Goal: Information Seeking & Learning: Learn about a topic

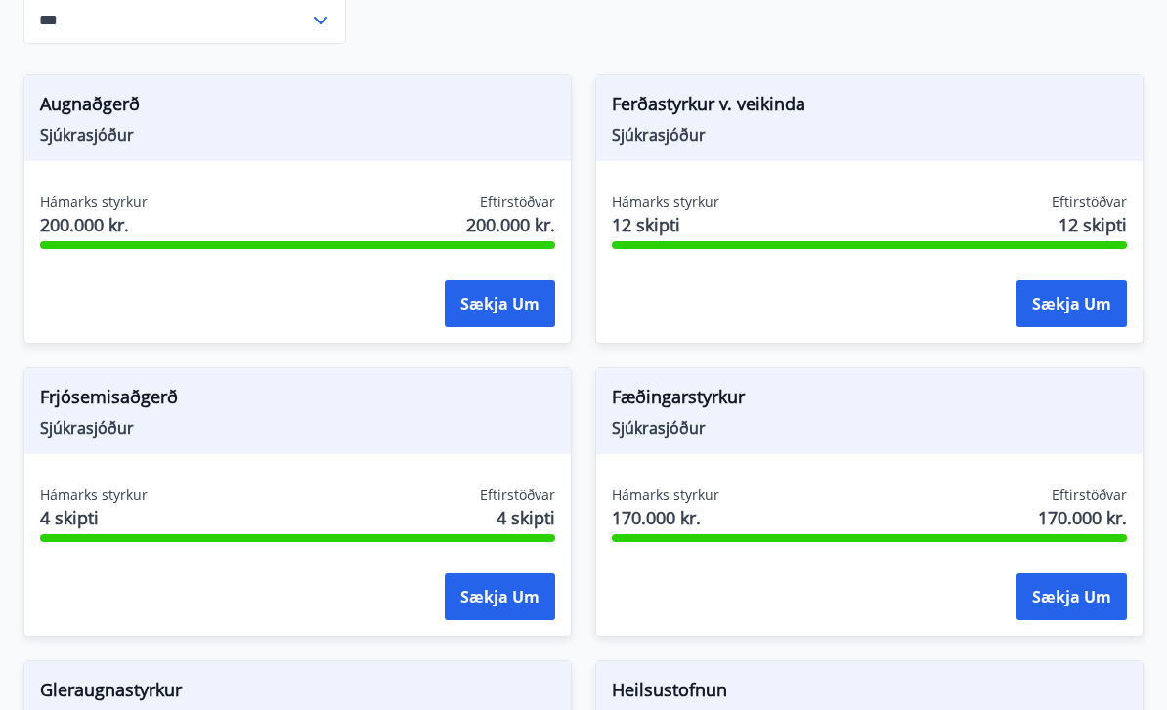
scroll to position [416, 0]
click at [503, 609] on button "Sækja um" at bounding box center [500, 597] width 110 height 47
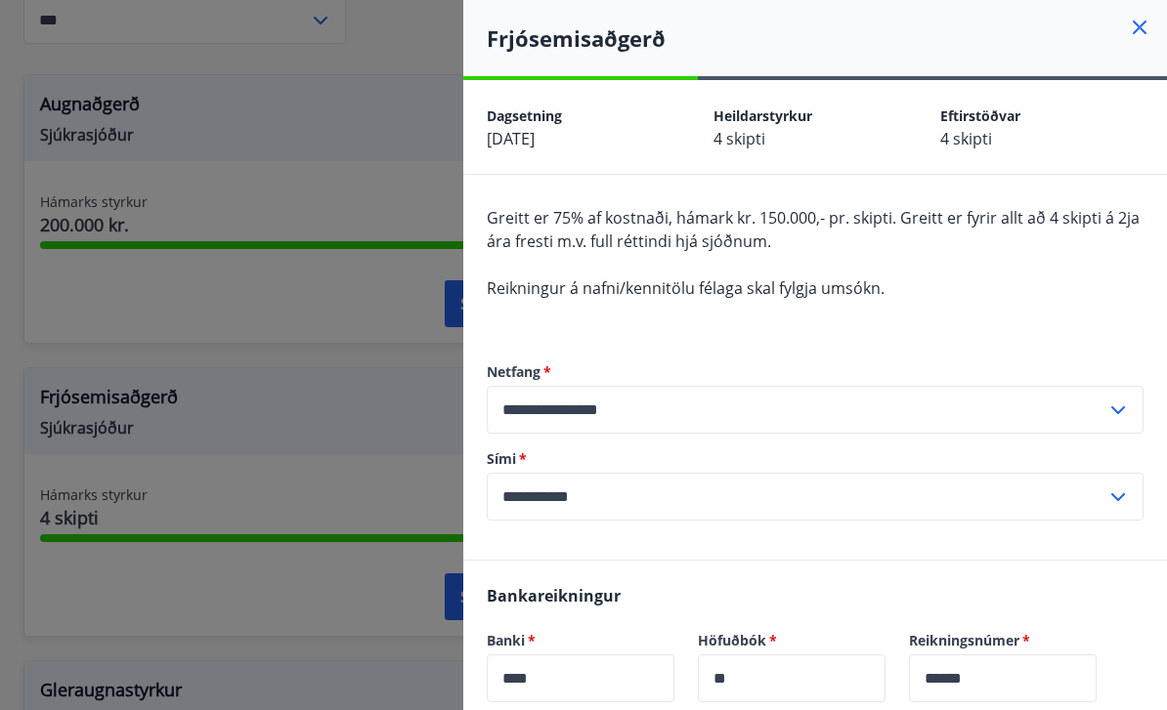
scroll to position [0, 0]
click at [1142, 30] on icon at bounding box center [1139, 28] width 14 height 14
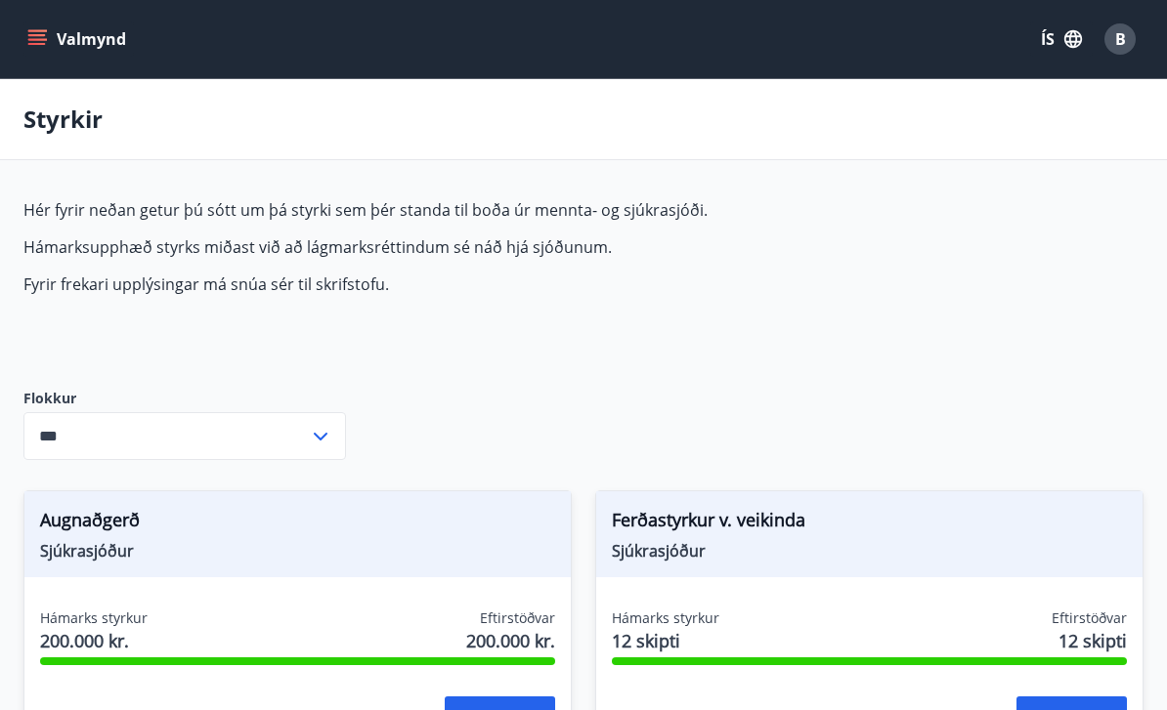
click at [41, 45] on icon "menu" at bounding box center [37, 44] width 18 height 2
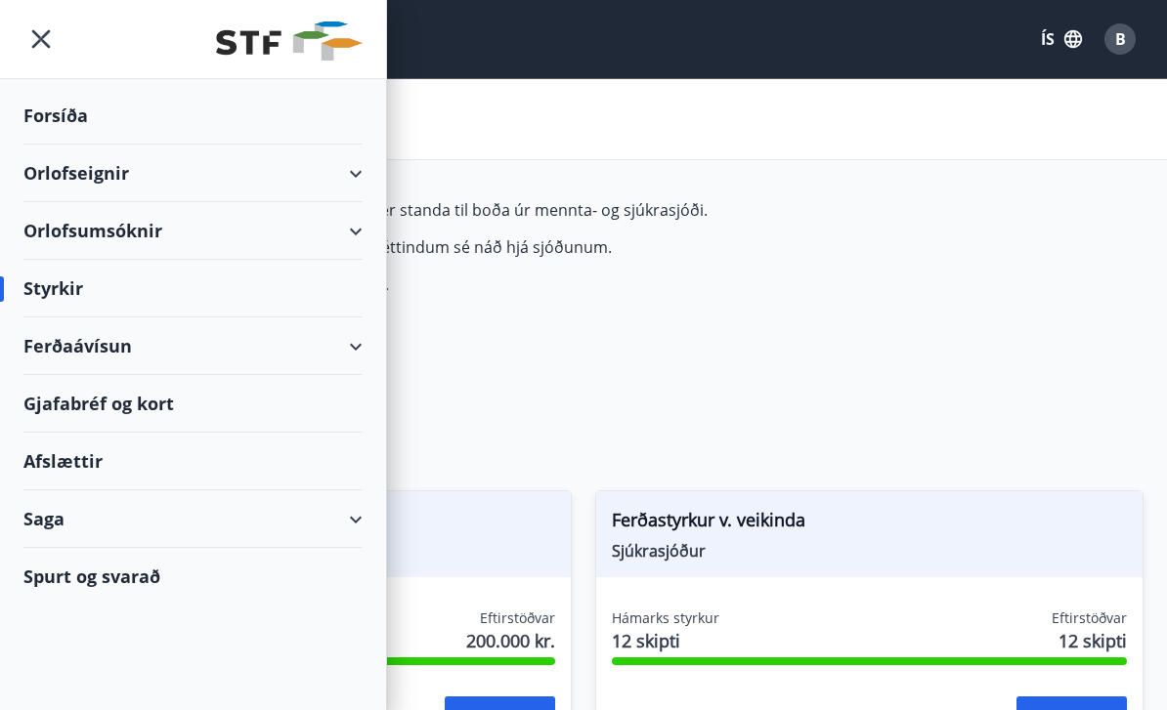
click at [187, 358] on div "Ferðaávísun" at bounding box center [192, 347] width 339 height 58
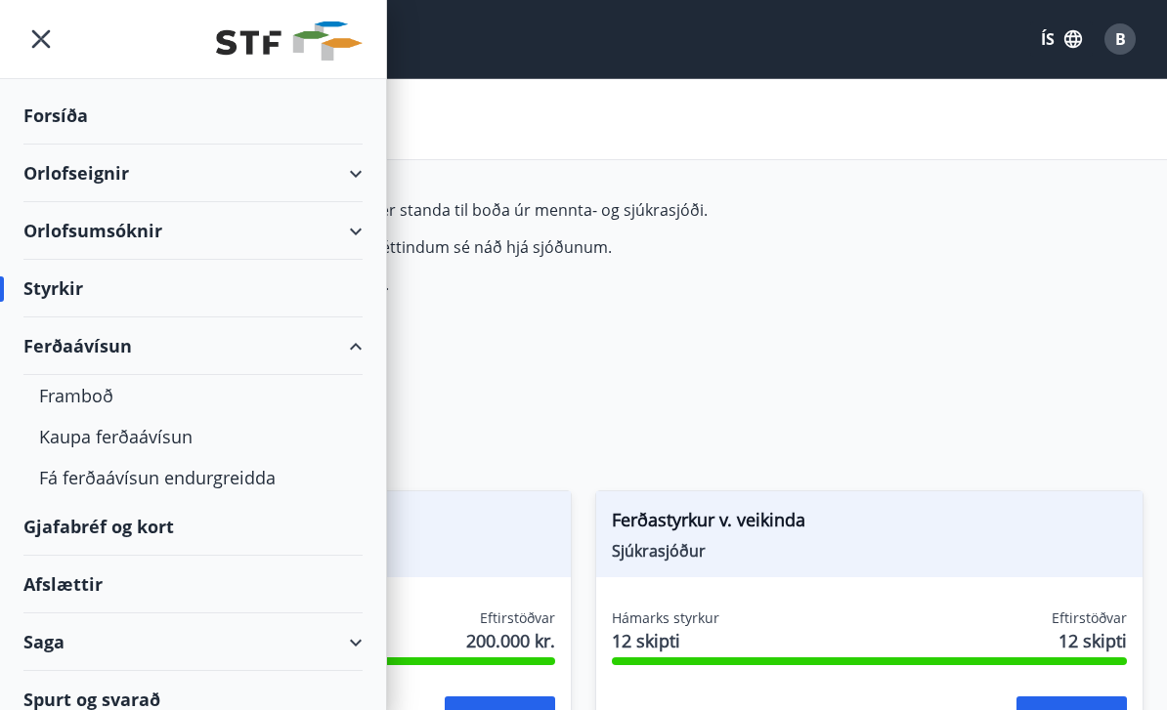
click at [152, 445] on div "Kaupa ferðaávísun" at bounding box center [193, 436] width 308 height 41
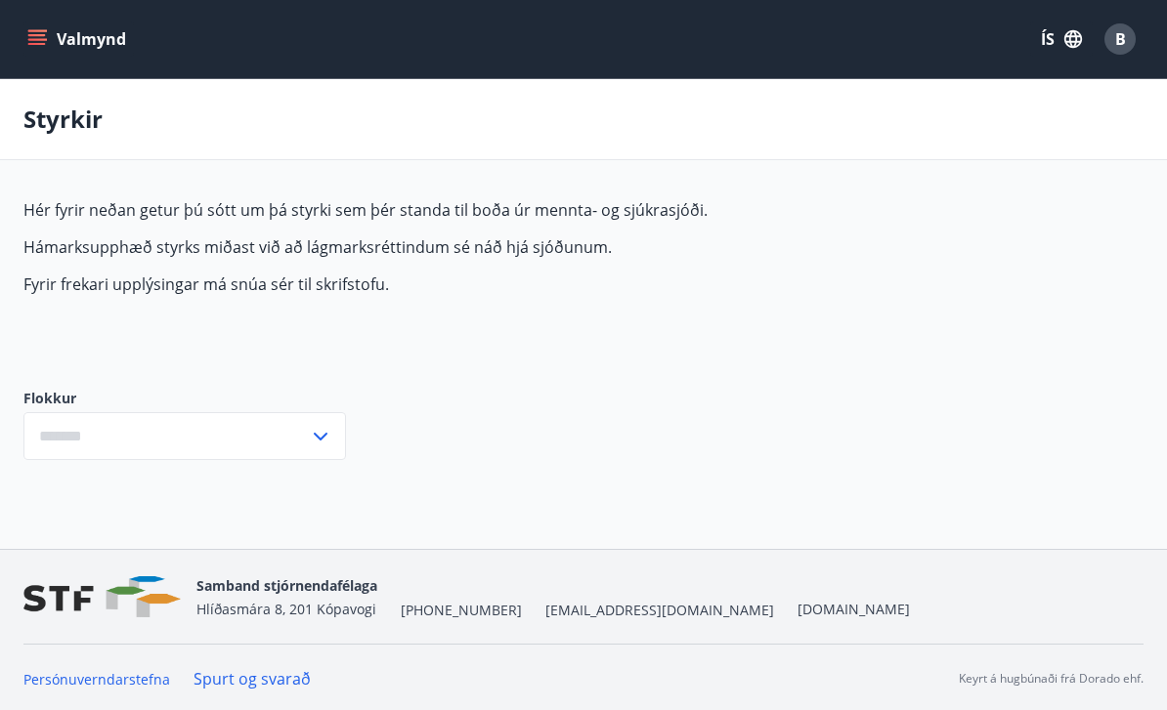
type input "***"
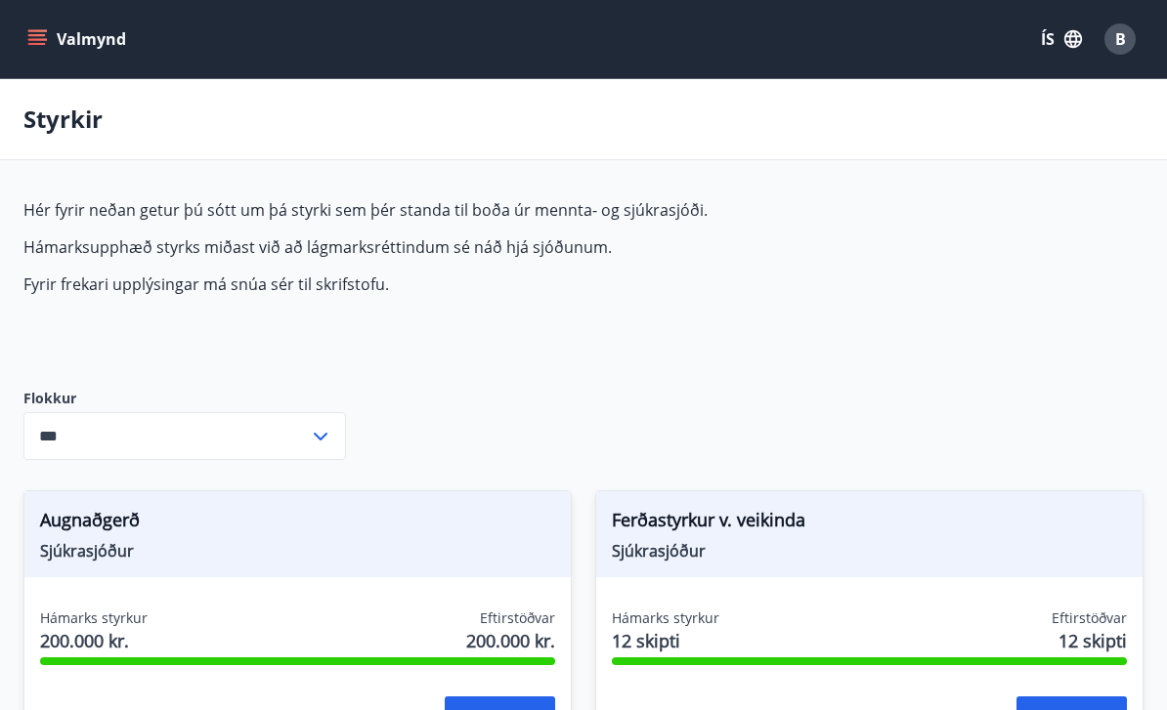
click at [59, 34] on button "Valmynd" at bounding box center [78, 38] width 110 height 35
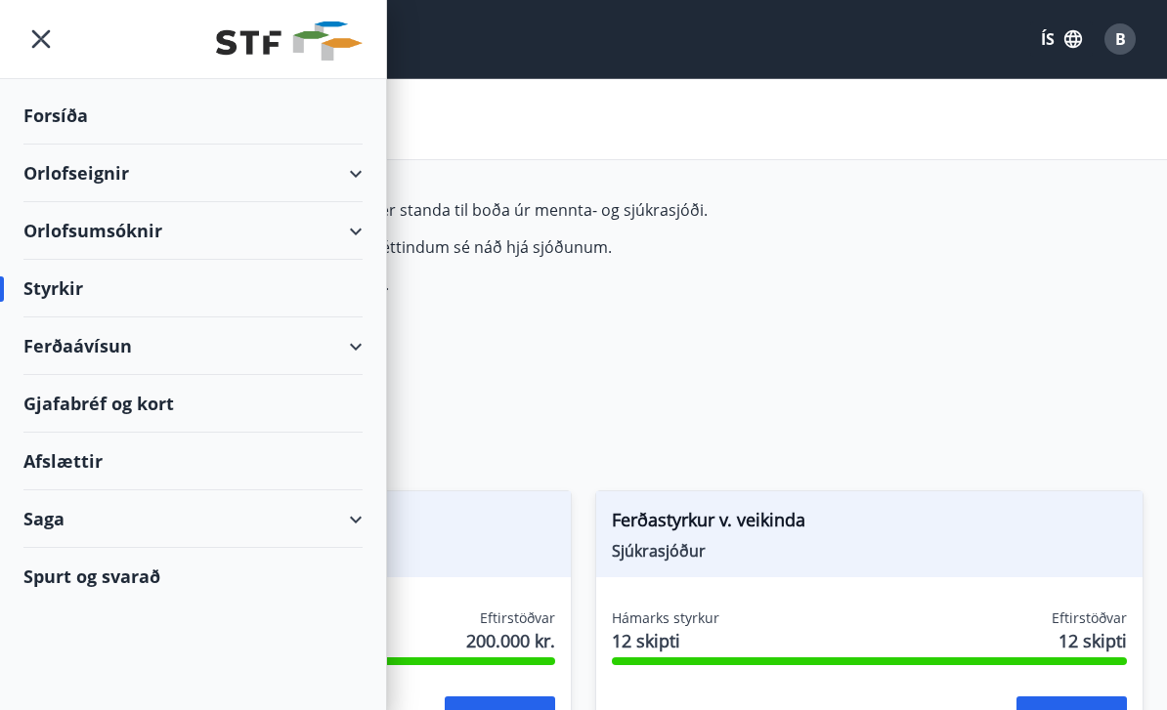
click at [266, 511] on div "Saga" at bounding box center [192, 519] width 339 height 58
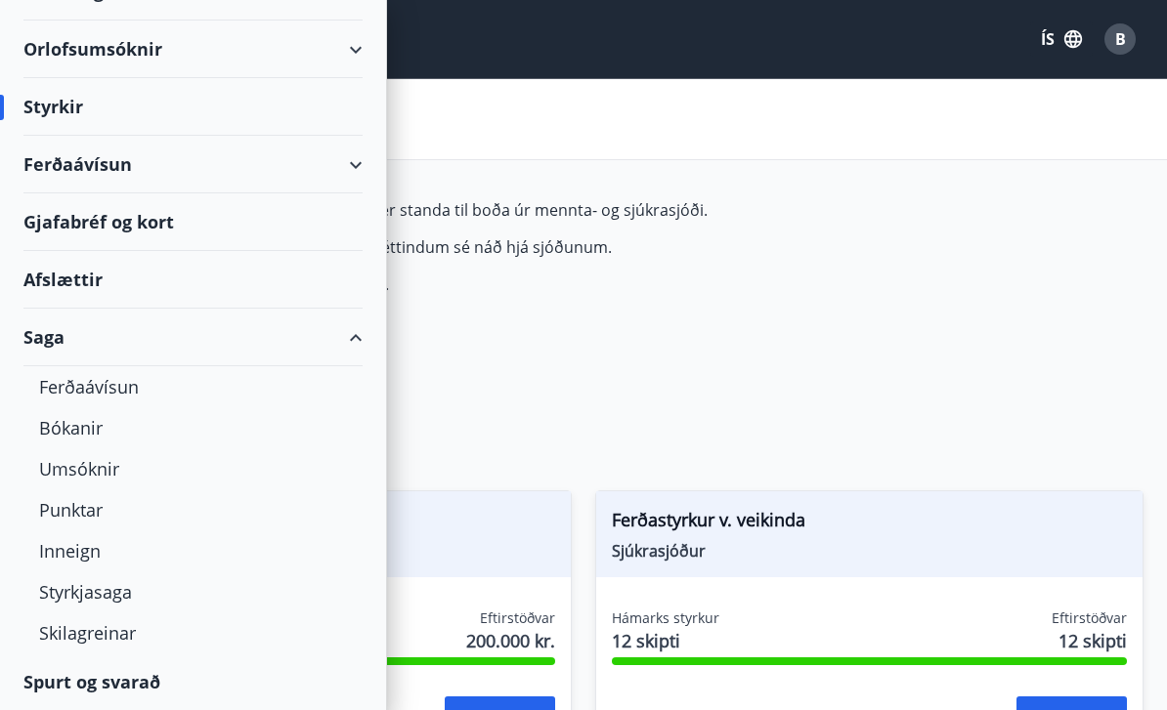
scroll to position [182, 0]
click at [88, 563] on div "Inneign" at bounding box center [193, 551] width 308 height 41
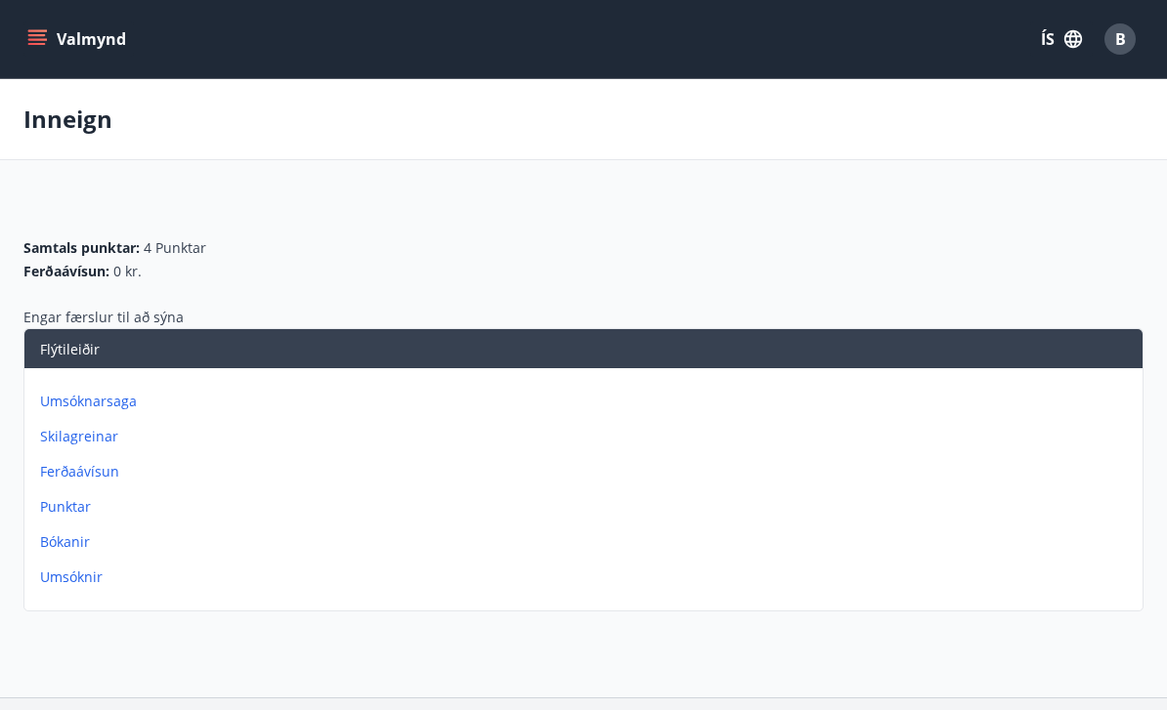
click at [81, 513] on p "Punktar" at bounding box center [587, 507] width 1094 height 20
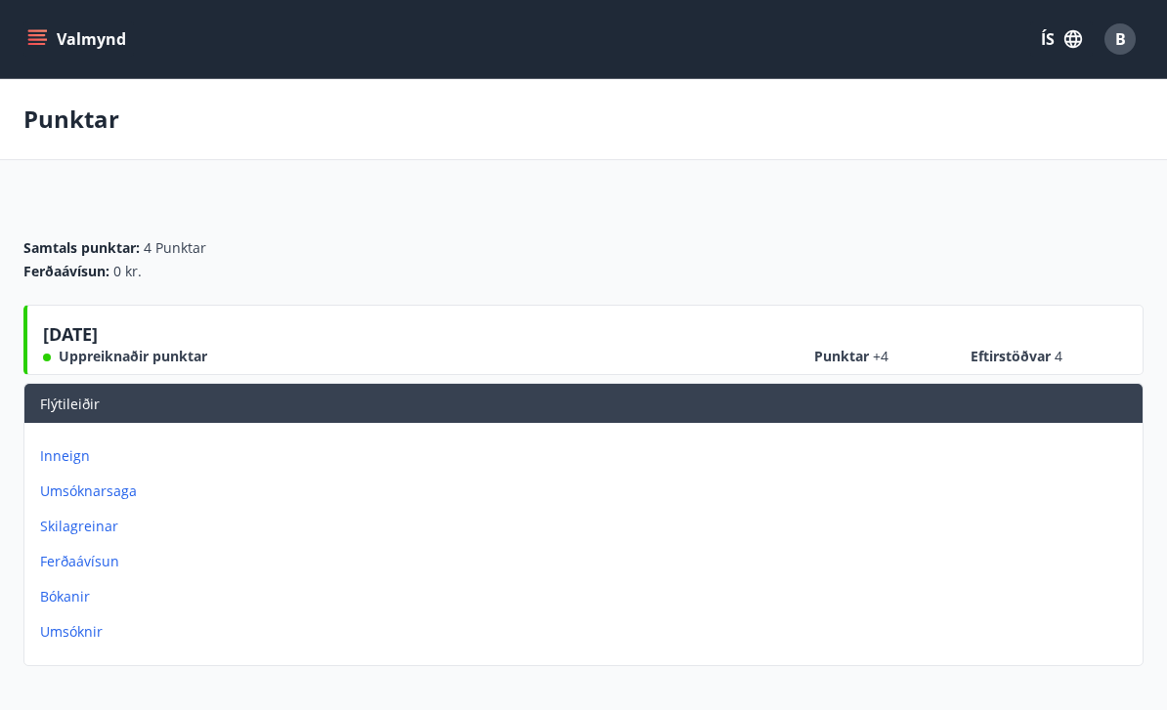
click at [111, 499] on p "Umsóknarsaga" at bounding box center [587, 492] width 1094 height 20
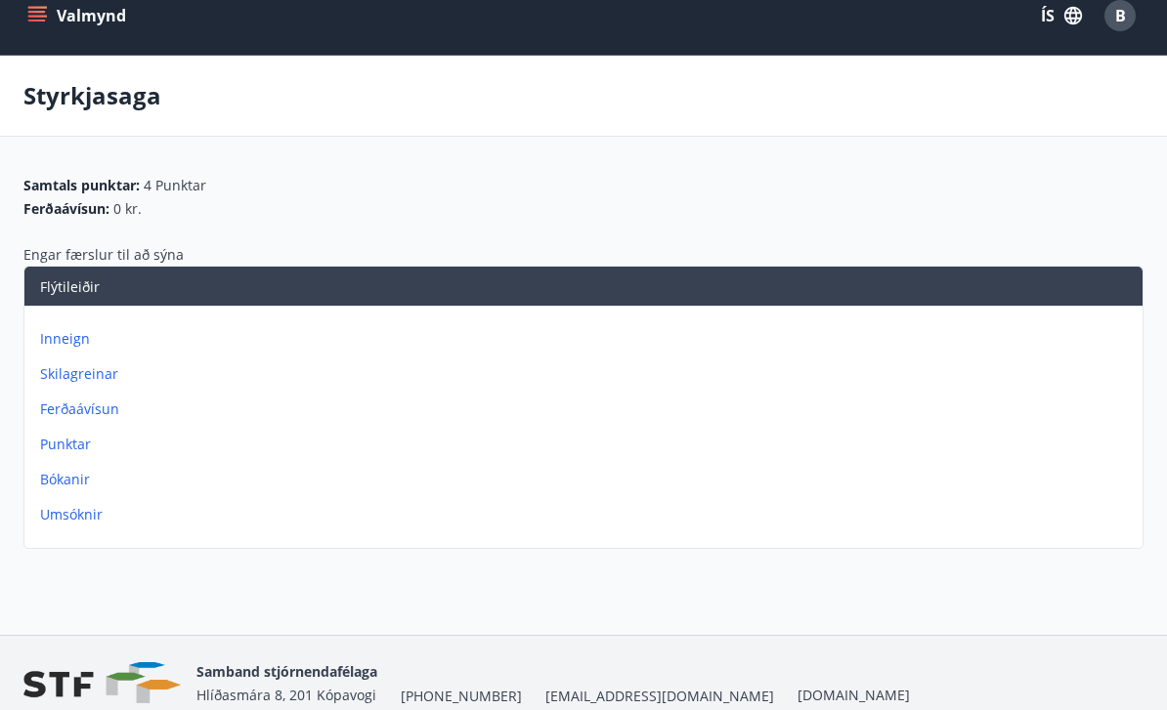
scroll to position [22, 0]
click at [89, 519] on p "Umsóknir" at bounding box center [587, 516] width 1094 height 20
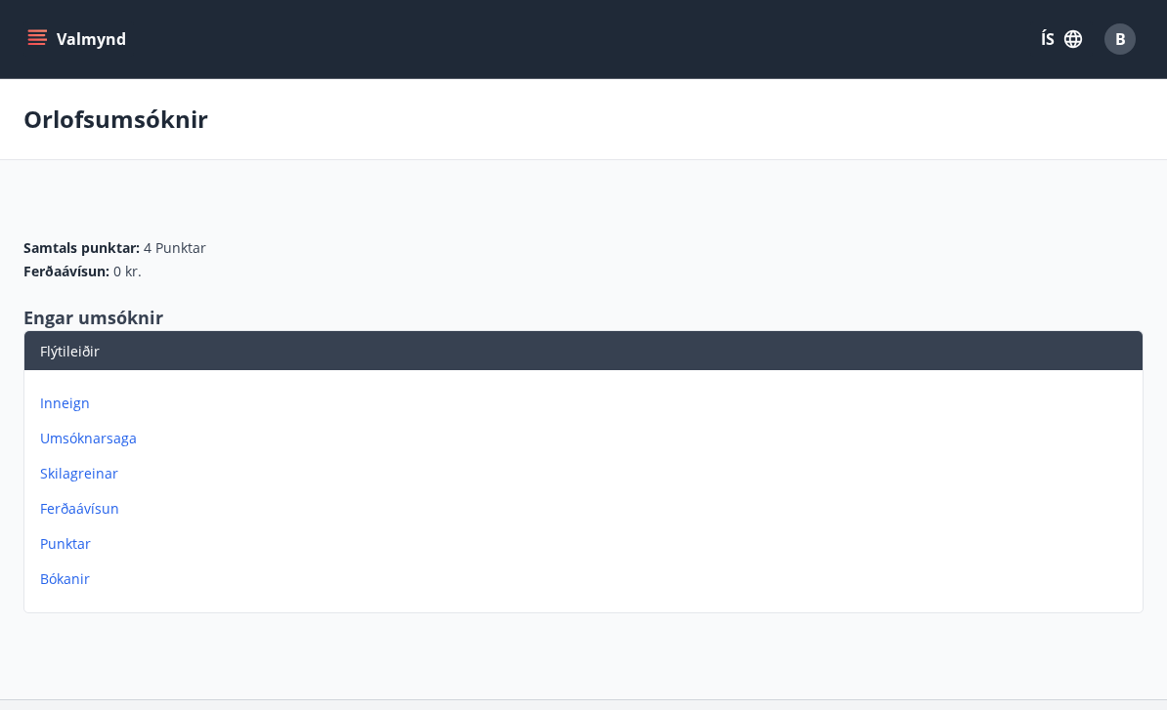
click at [41, 41] on icon "menu" at bounding box center [37, 39] width 20 height 20
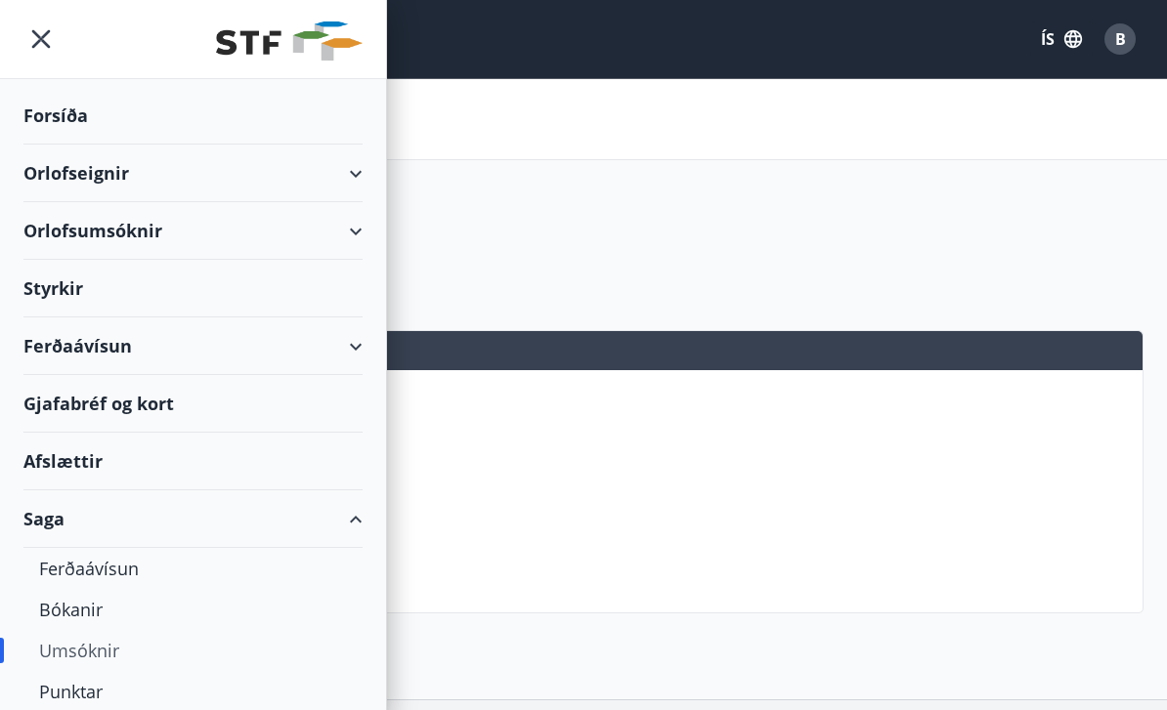
click at [330, 237] on div "Orlofsumsóknir" at bounding box center [192, 231] width 339 height 58
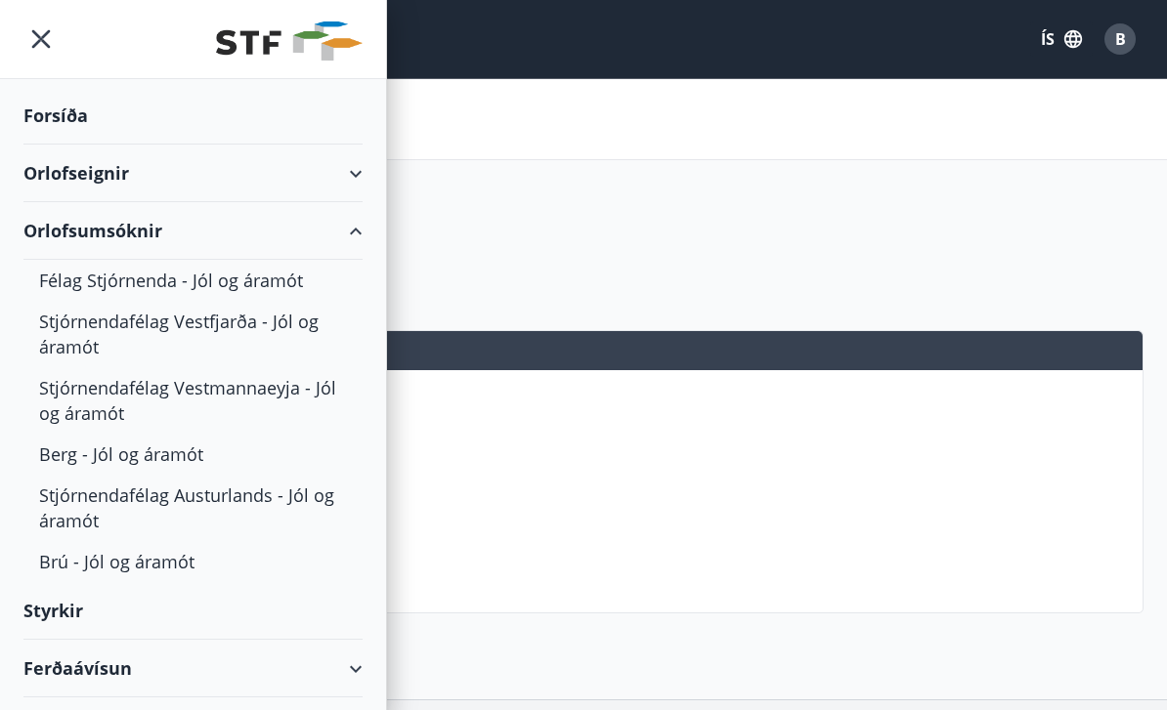
click at [354, 236] on div "Orlofsumsóknir" at bounding box center [192, 231] width 339 height 58
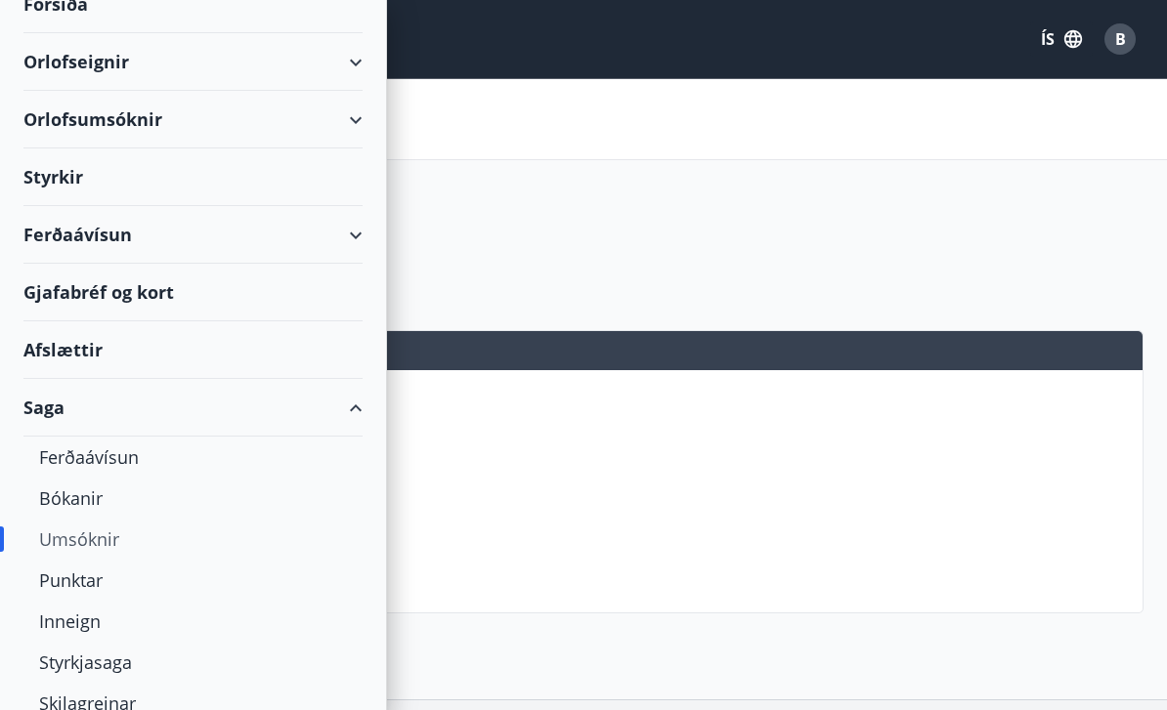
scroll to position [112, 0]
click at [304, 181] on div "Styrkir" at bounding box center [192, 177] width 339 height 58
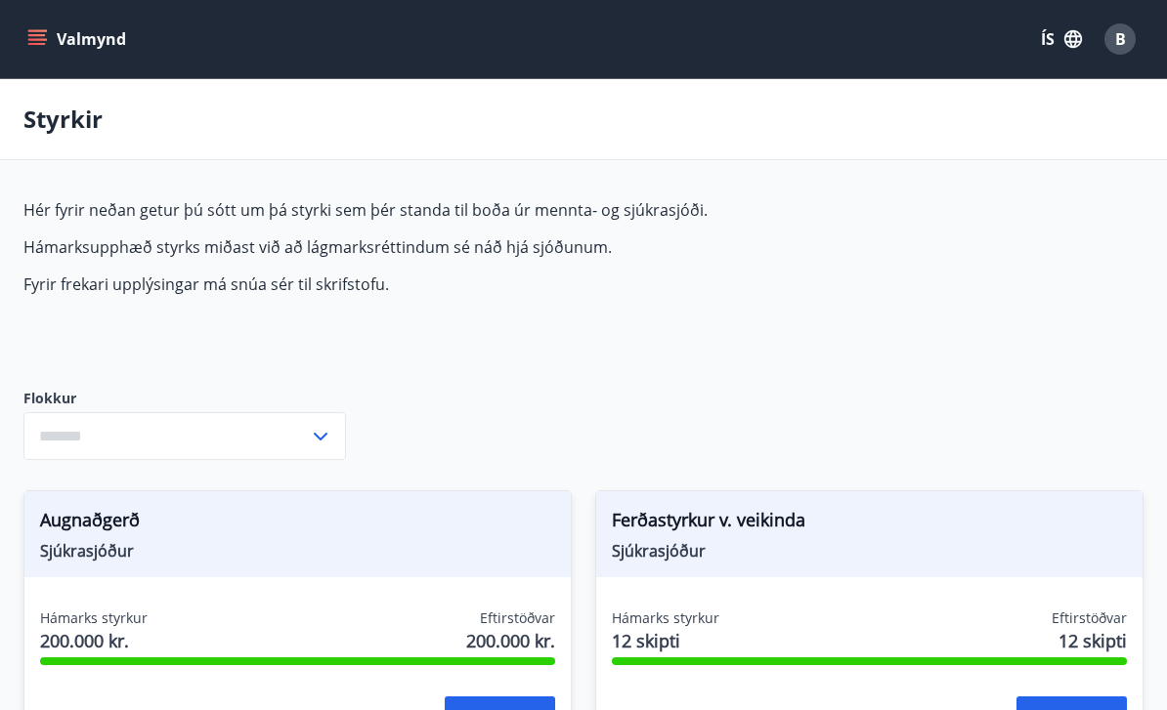
type input "***"
click at [50, 45] on button "Valmynd" at bounding box center [78, 38] width 110 height 35
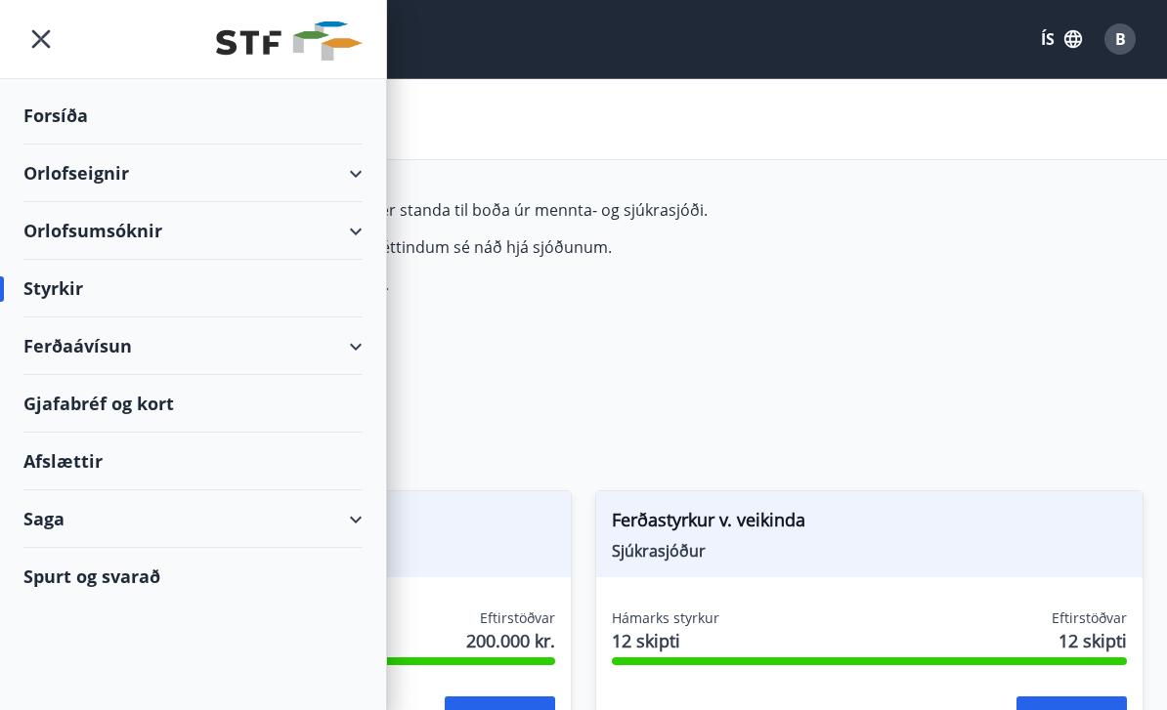
click at [133, 576] on div "Spurt og svarað" at bounding box center [192, 576] width 339 height 57
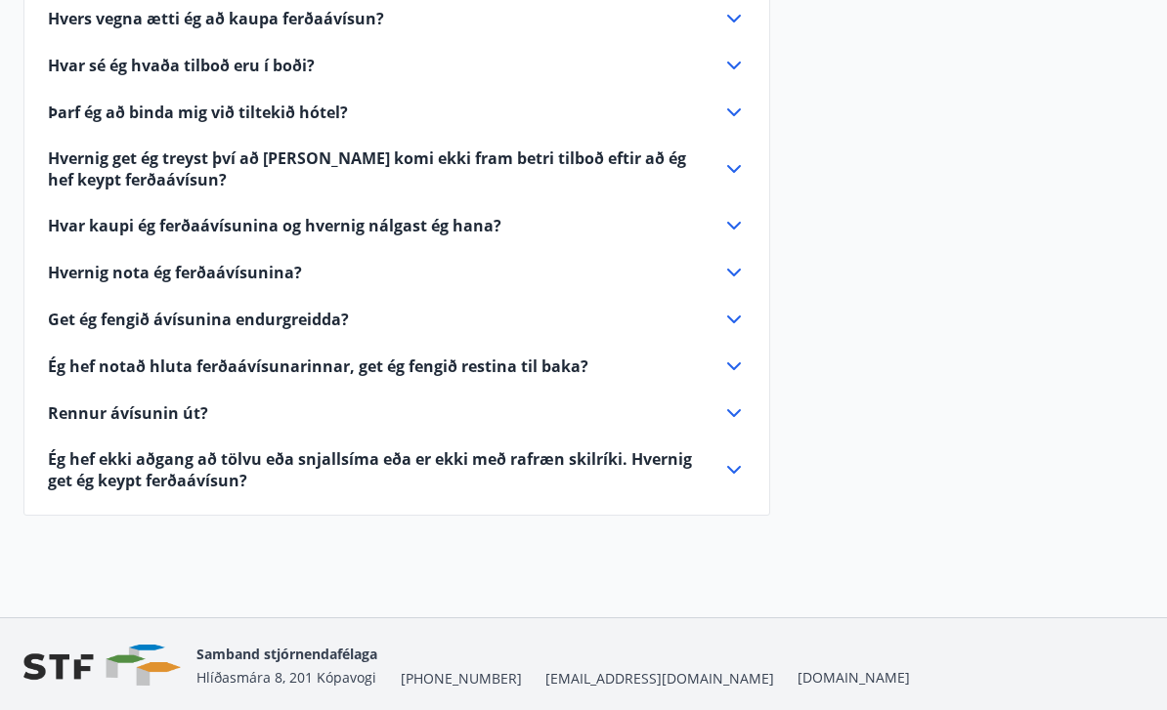
scroll to position [921, 0]
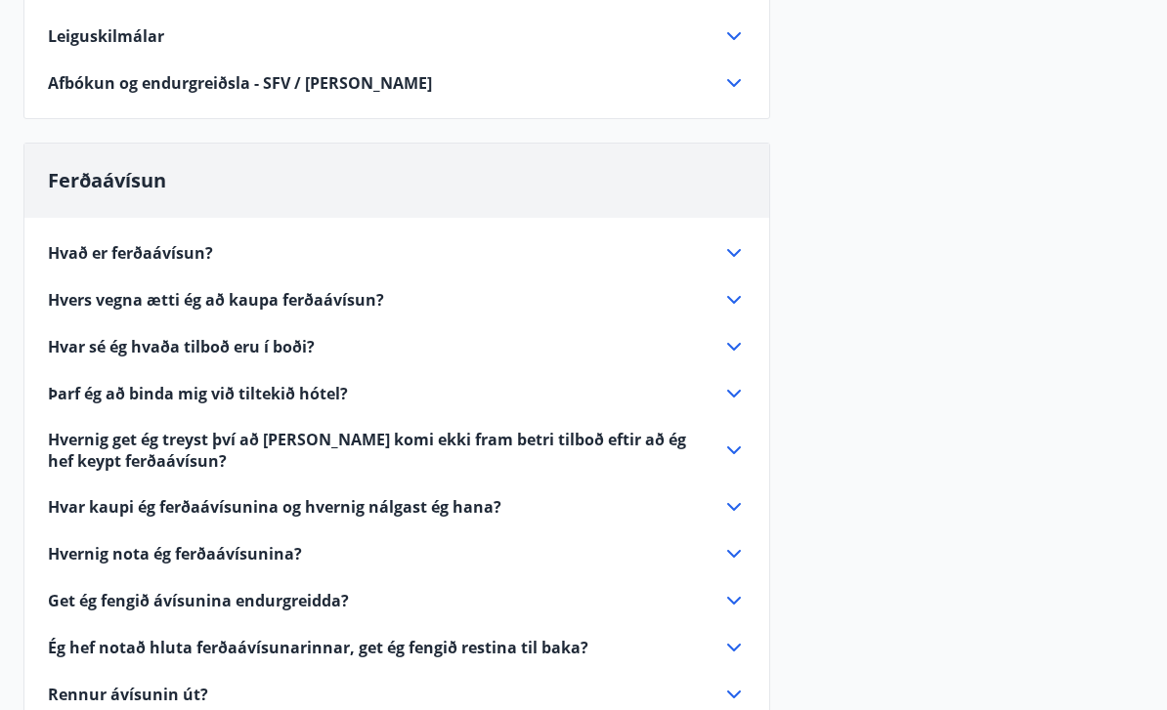
scroll to position [629, 0]
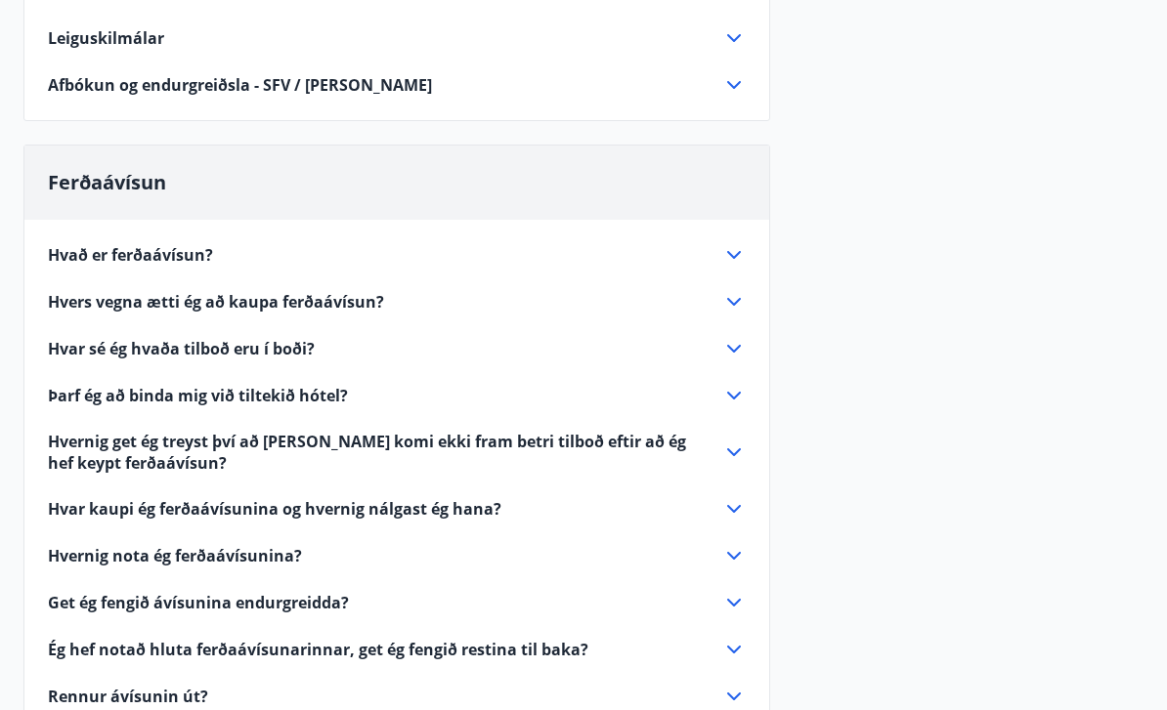
click at [720, 404] on div "Þarf ég að binda mig við tiltekið hótel?" at bounding box center [385, 395] width 674 height 21
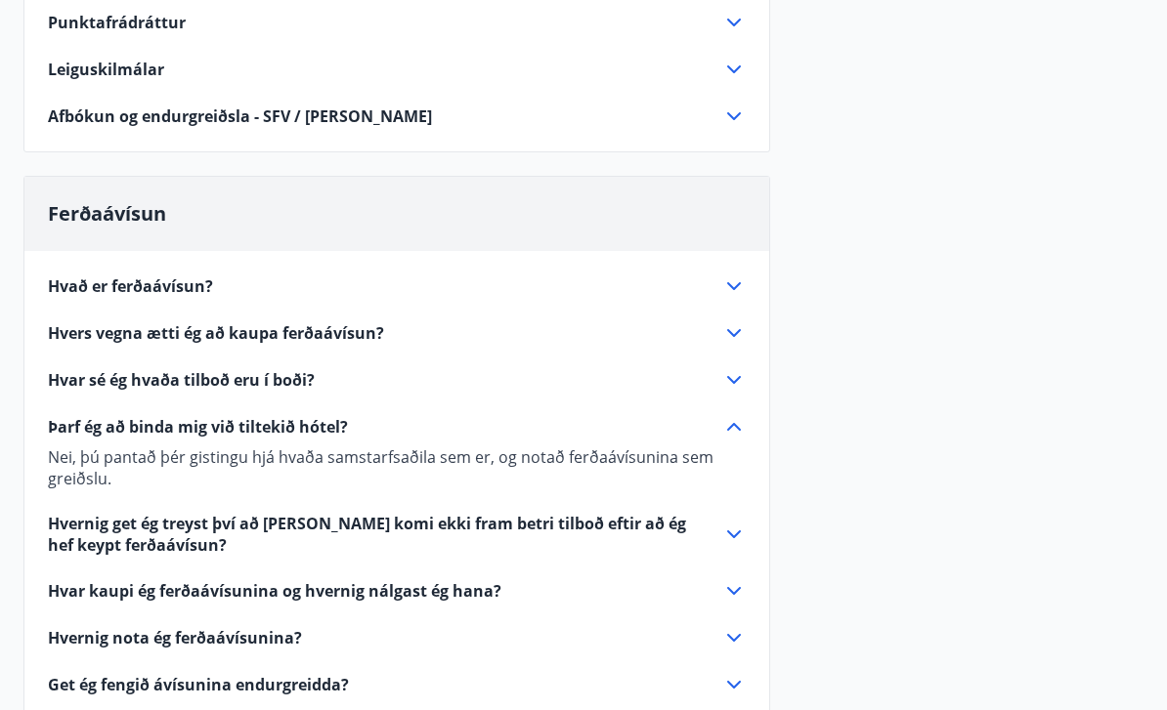
scroll to position [596, 0]
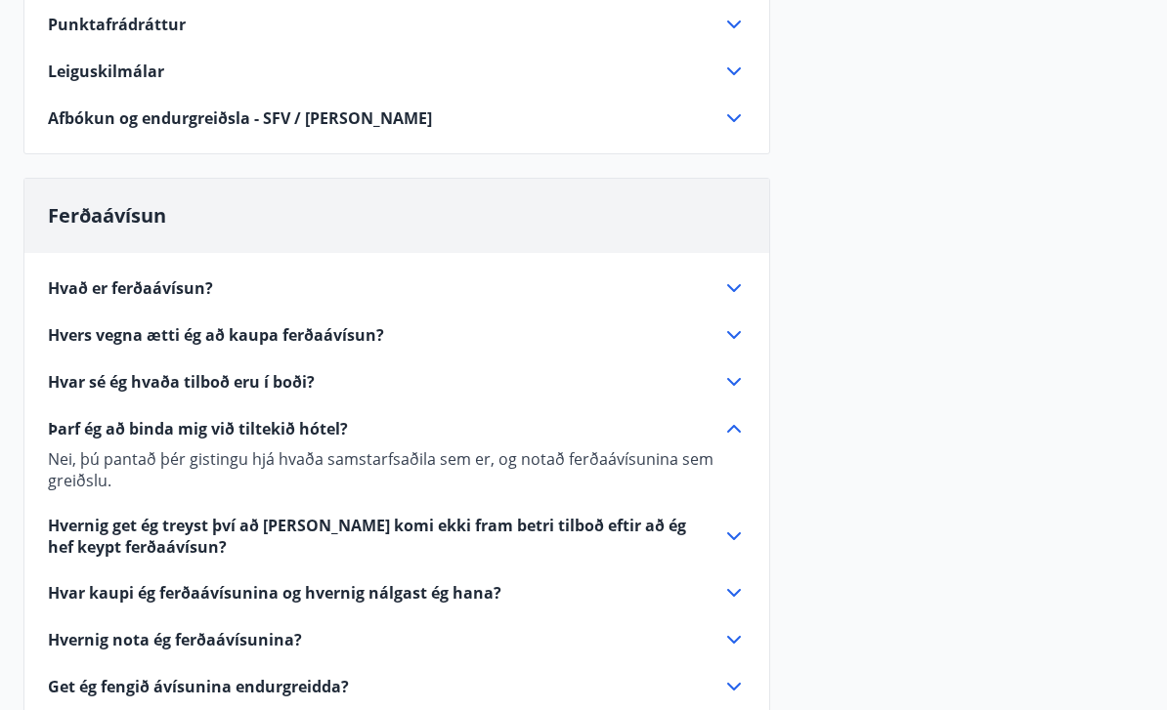
click at [732, 298] on icon at bounding box center [733, 287] width 23 height 23
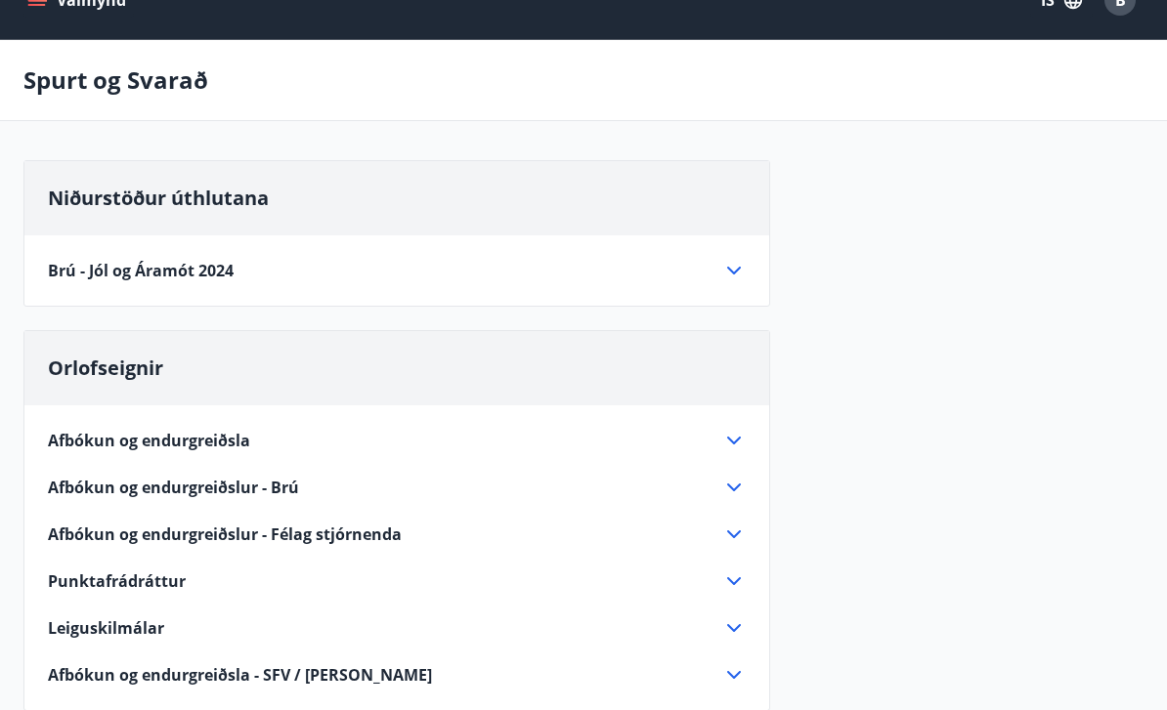
scroll to position [0, 0]
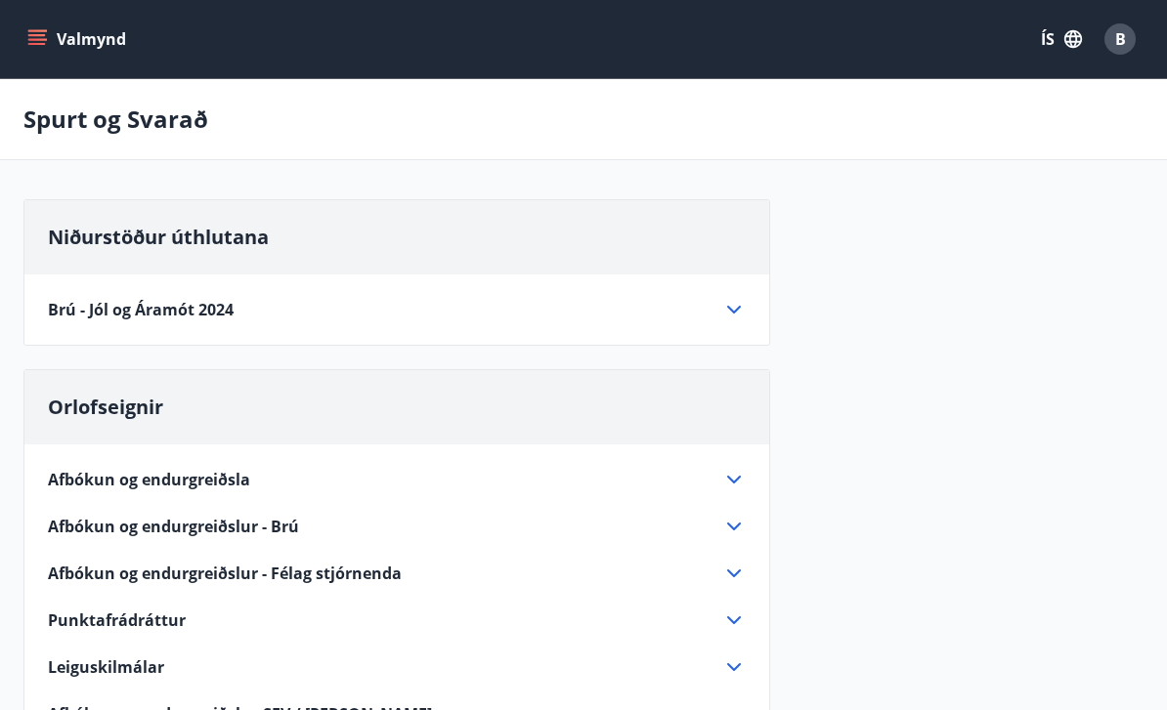
click at [44, 44] on icon "menu" at bounding box center [37, 44] width 18 height 2
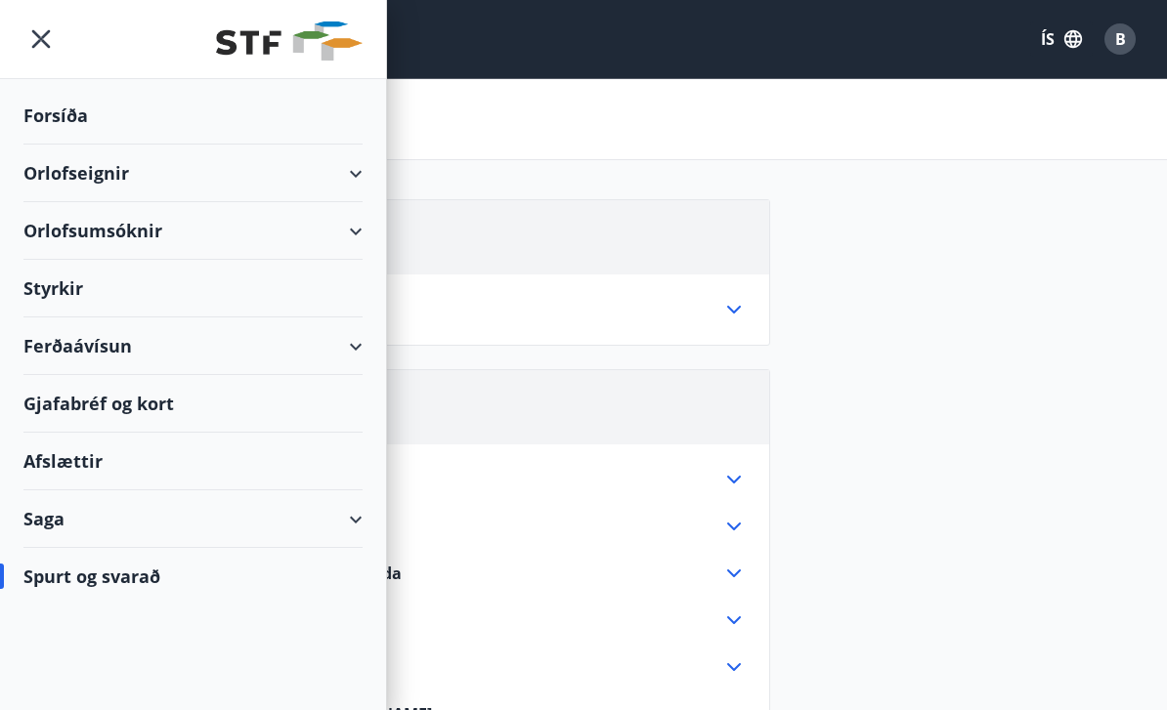
click at [345, 235] on div "Orlofsumsóknir" at bounding box center [192, 231] width 339 height 58
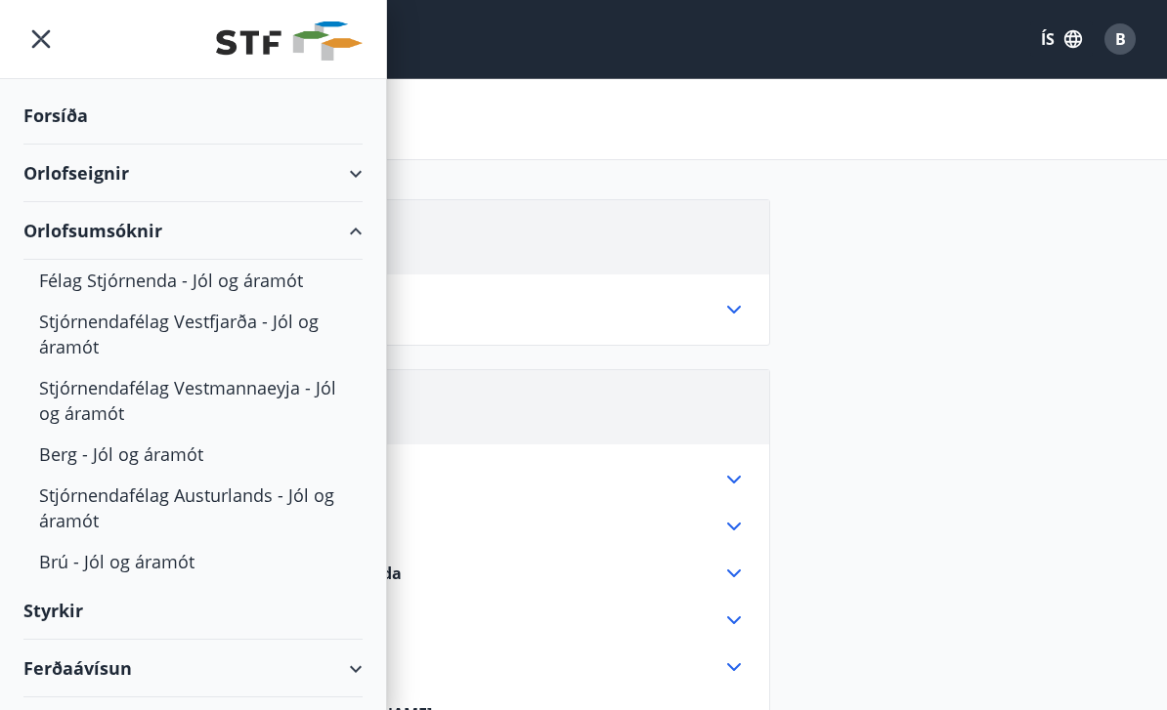
click at [344, 231] on div "Orlofsumsóknir" at bounding box center [192, 231] width 339 height 58
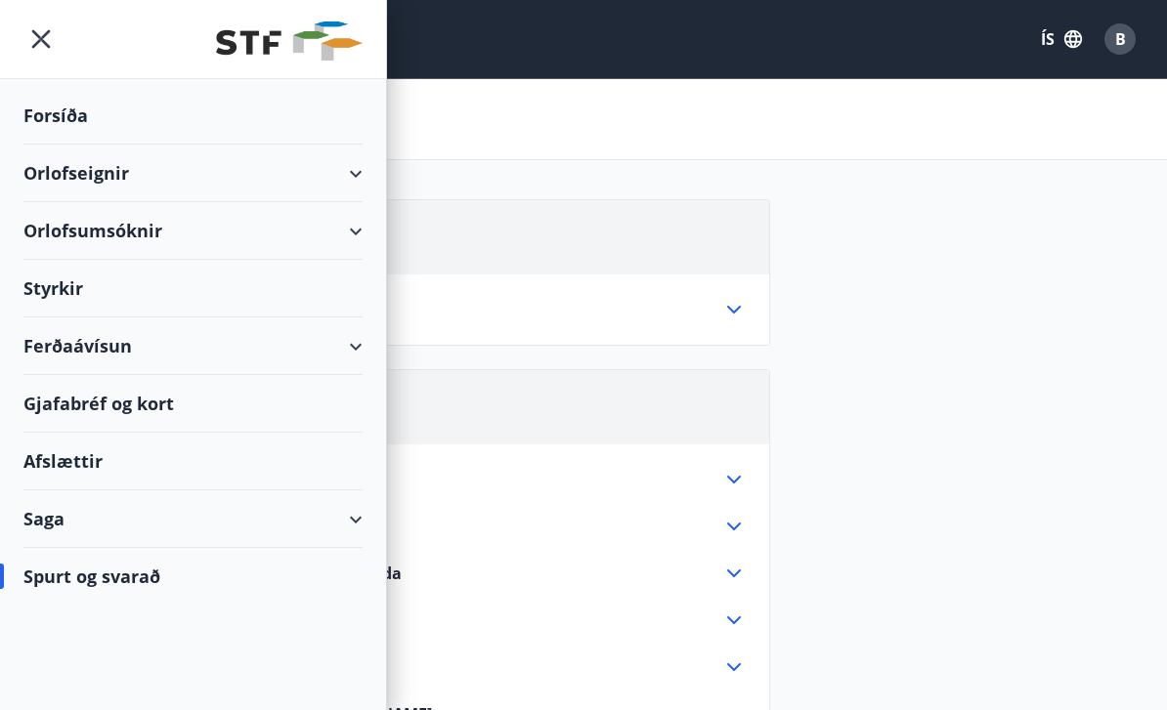
click at [335, 334] on div "Ferðaávísun" at bounding box center [192, 347] width 339 height 58
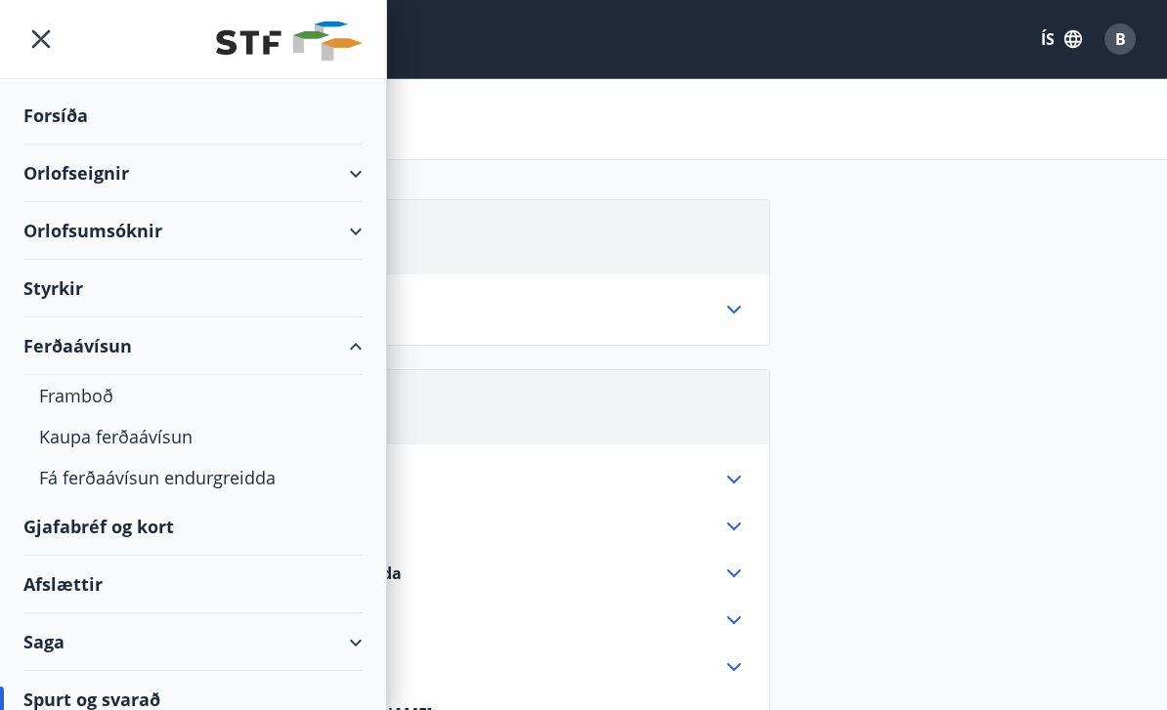
click at [157, 444] on div "Kaupa ferðaávísun" at bounding box center [193, 436] width 308 height 41
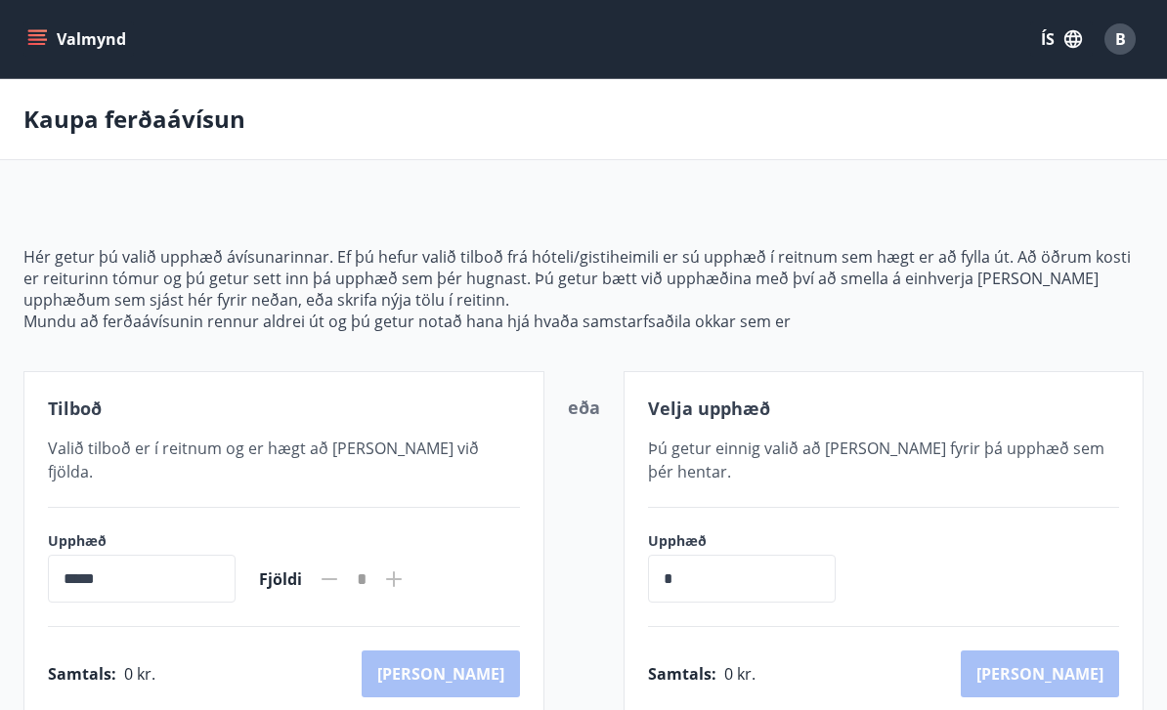
click at [231, 651] on div "Samtals : 0 kr. [GEOGRAPHIC_DATA]" at bounding box center [284, 674] width 472 height 47
click at [49, 54] on button "Valmynd" at bounding box center [78, 38] width 110 height 35
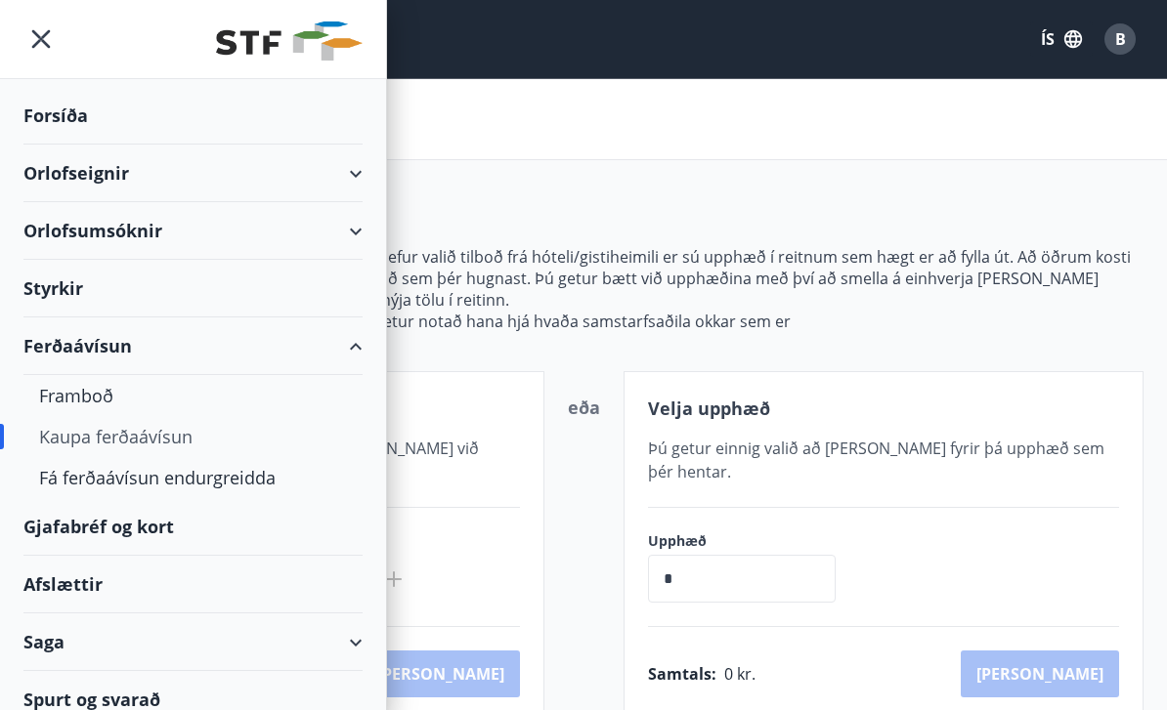
click at [218, 293] on div "Styrkir" at bounding box center [192, 289] width 339 height 58
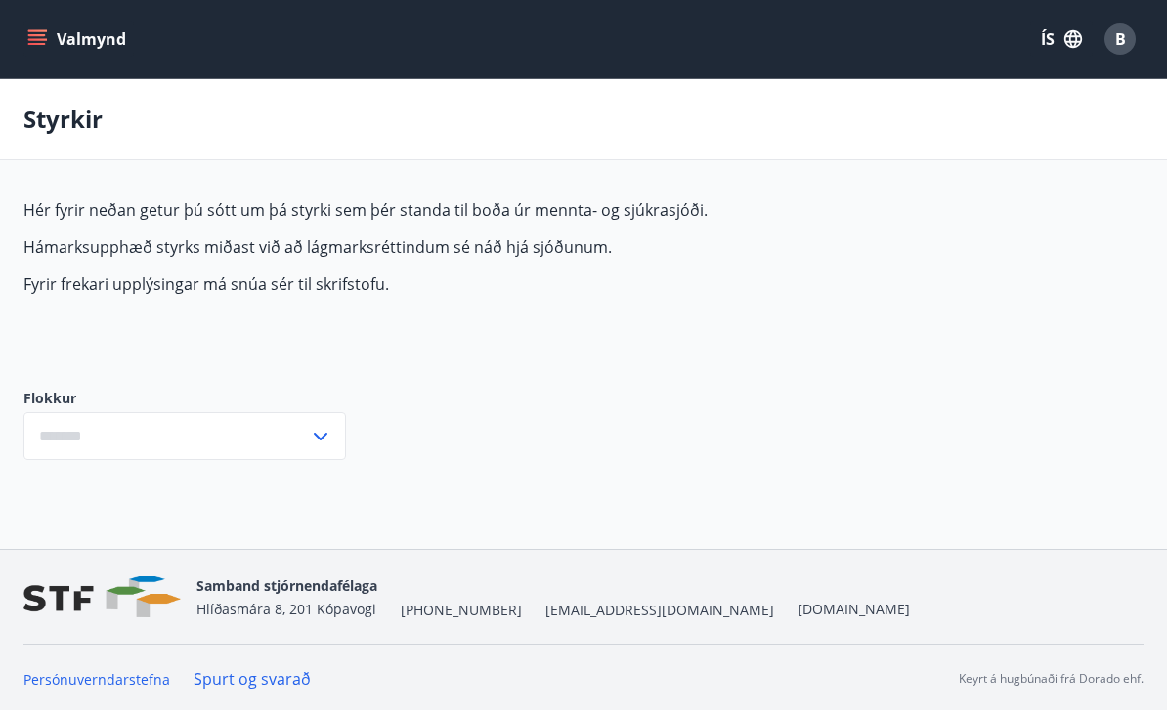
type input "***"
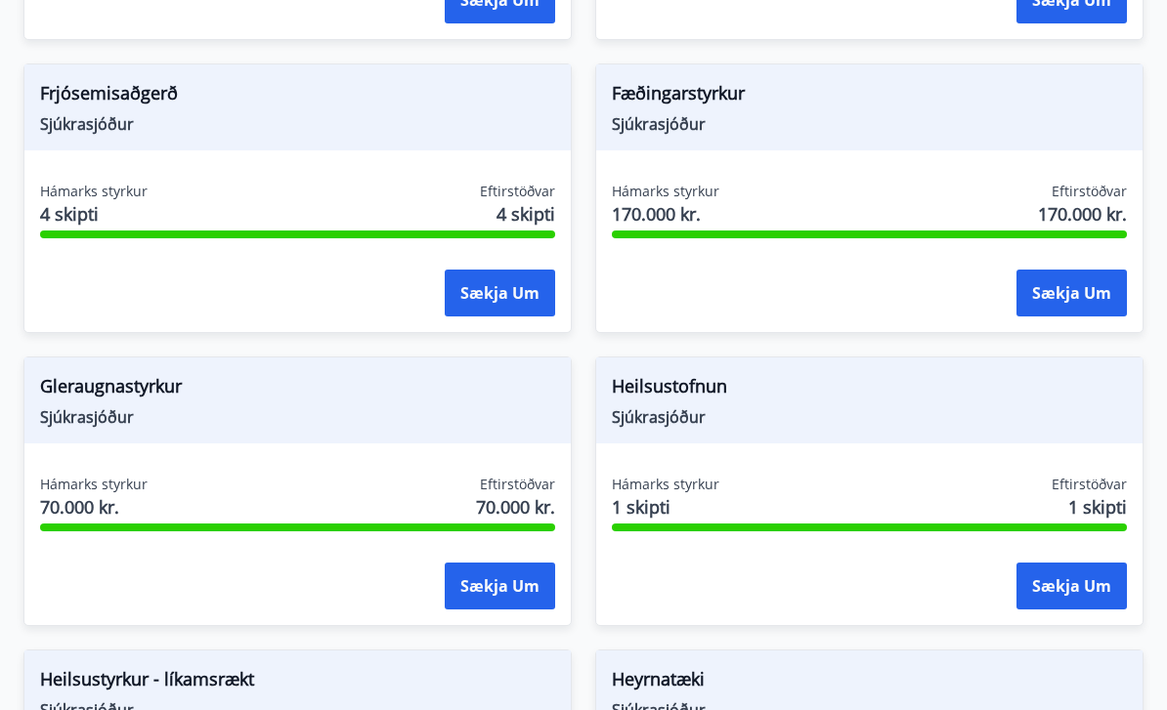
click at [501, 301] on button "Sækja um" at bounding box center [500, 294] width 110 height 47
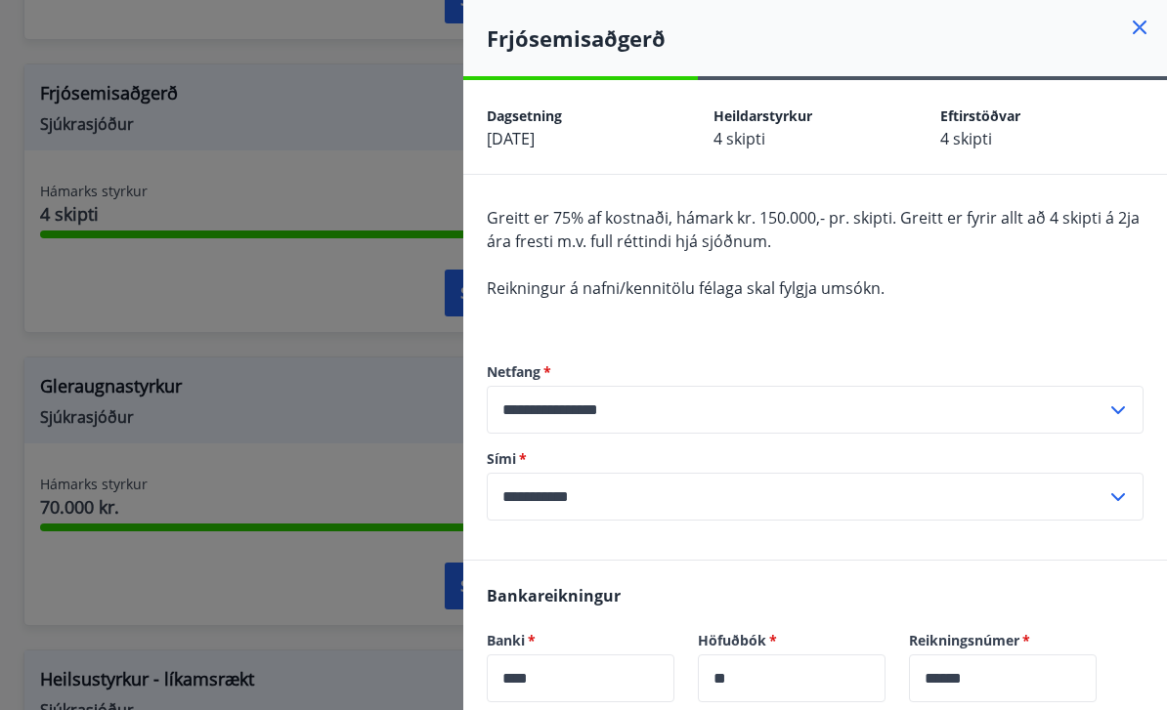
click at [1140, 21] on icon at bounding box center [1138, 27] width 23 height 23
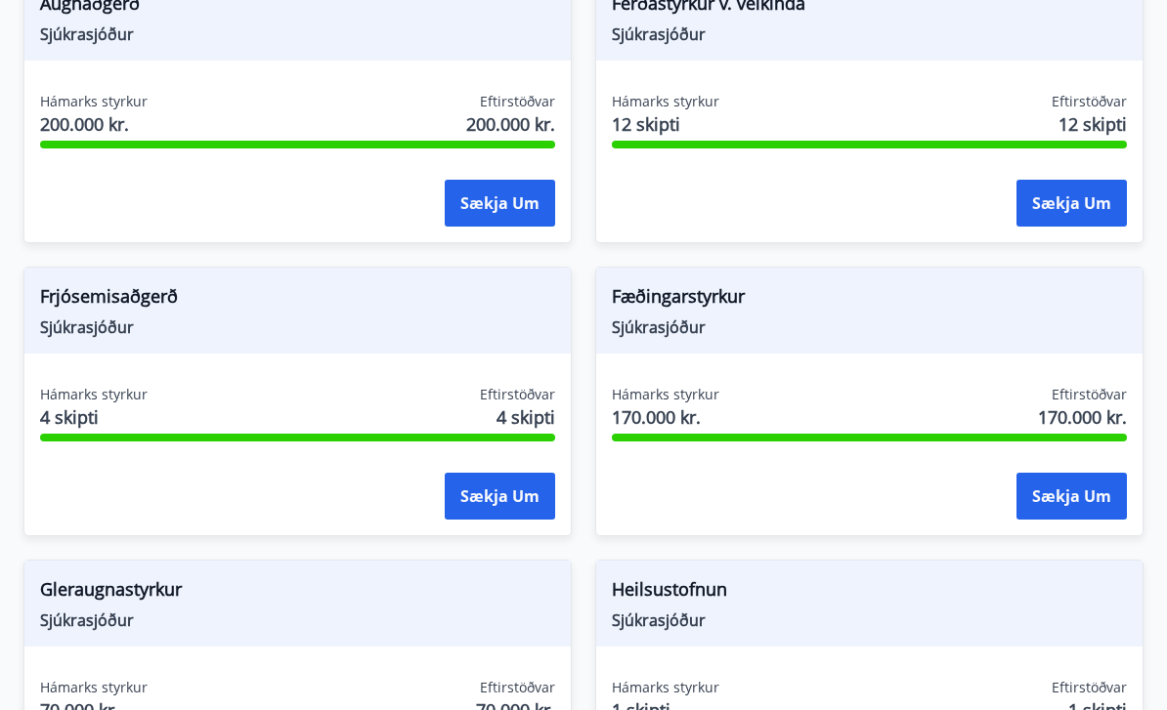
scroll to position [0, 0]
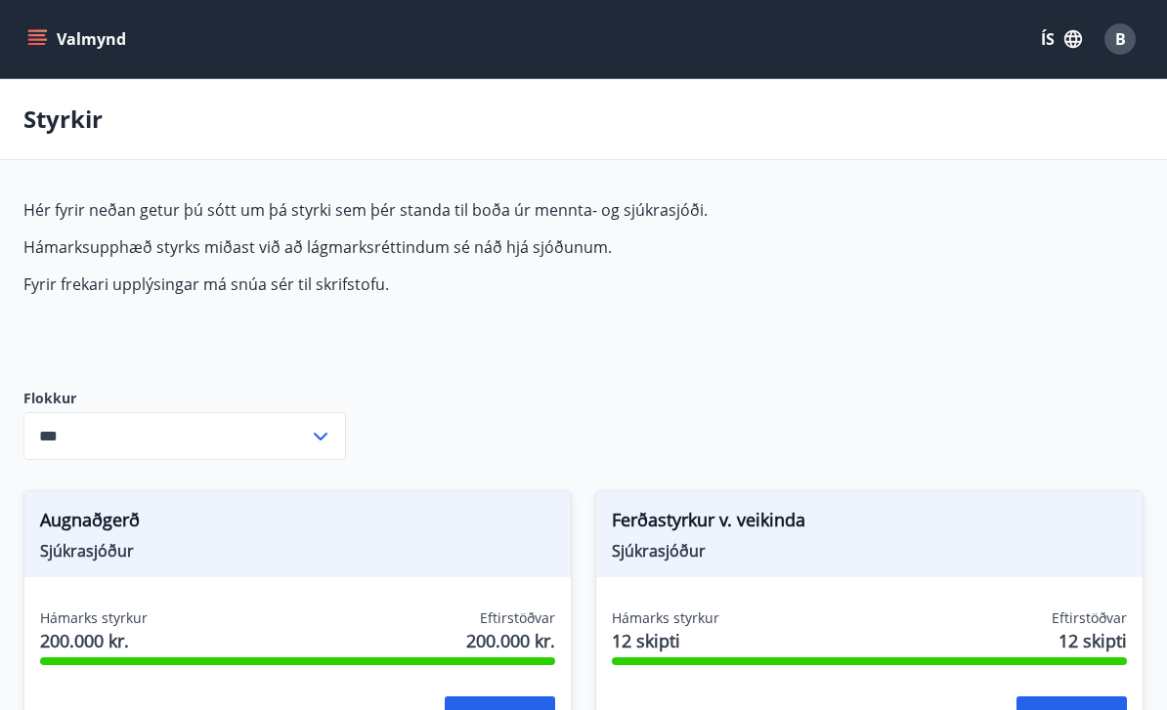
click at [14, 47] on div "Valmynd ÍS B" at bounding box center [583, 39] width 1167 height 78
click at [1127, 40] on div "B" at bounding box center [1119, 38] width 31 height 31
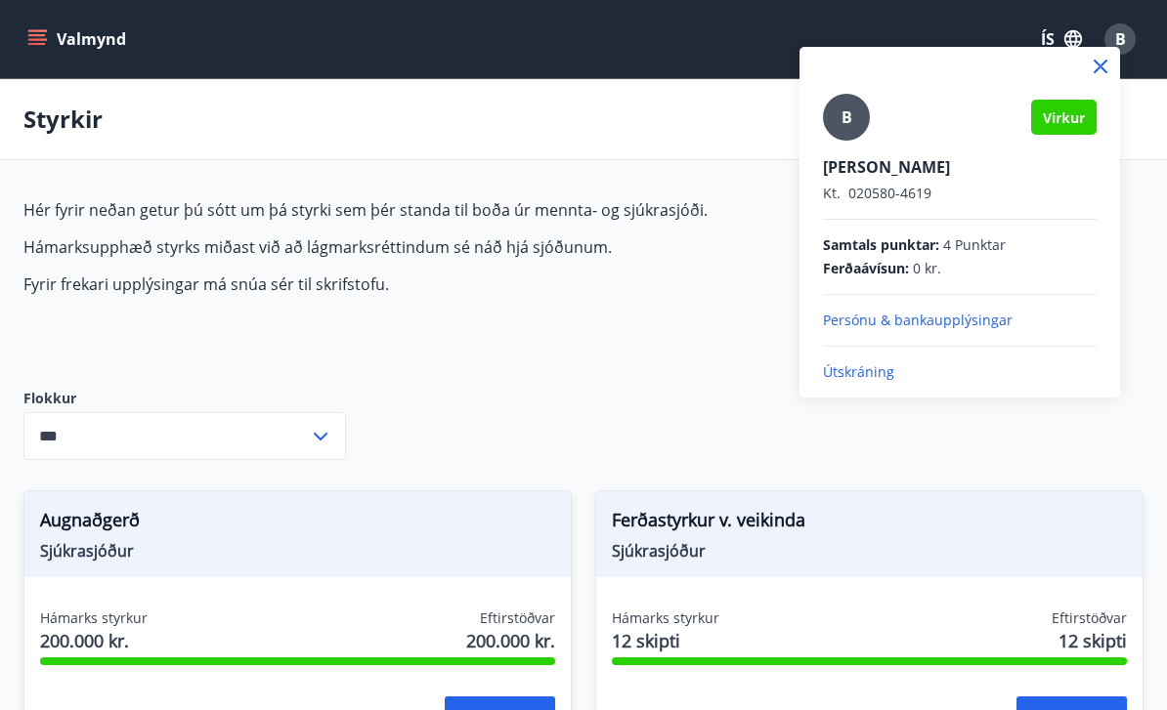
click at [979, 187] on p "Kt. 020580-4619" at bounding box center [960, 194] width 274 height 20
click at [210, 202] on div at bounding box center [583, 355] width 1167 height 710
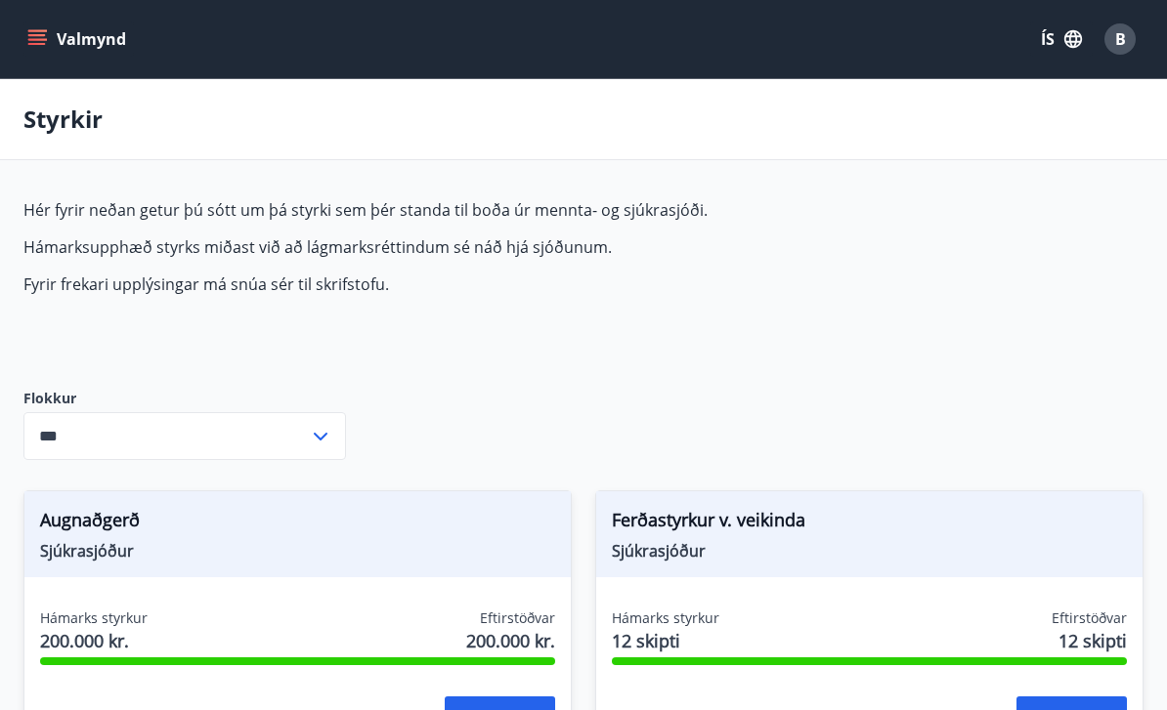
click at [29, 39] on icon "menu" at bounding box center [38, 39] width 21 height 2
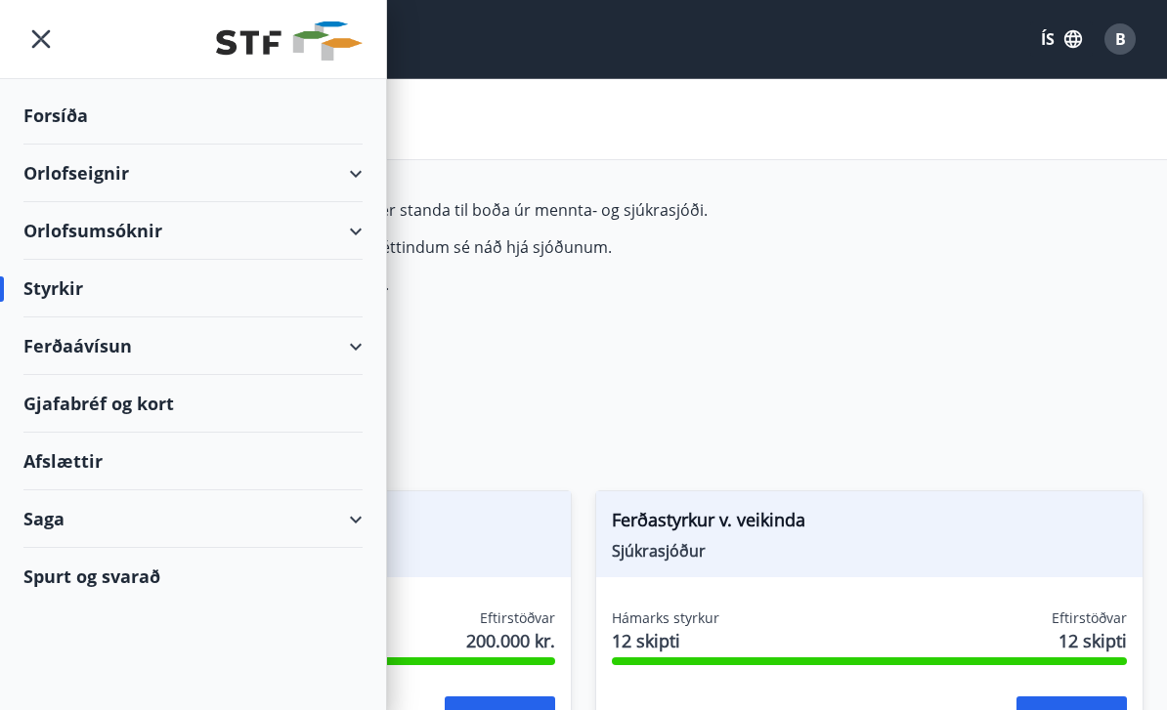
click at [117, 409] on div "Gjafabréf og kort" at bounding box center [192, 404] width 339 height 58
click at [78, 131] on div "Forsíða" at bounding box center [192, 116] width 339 height 58
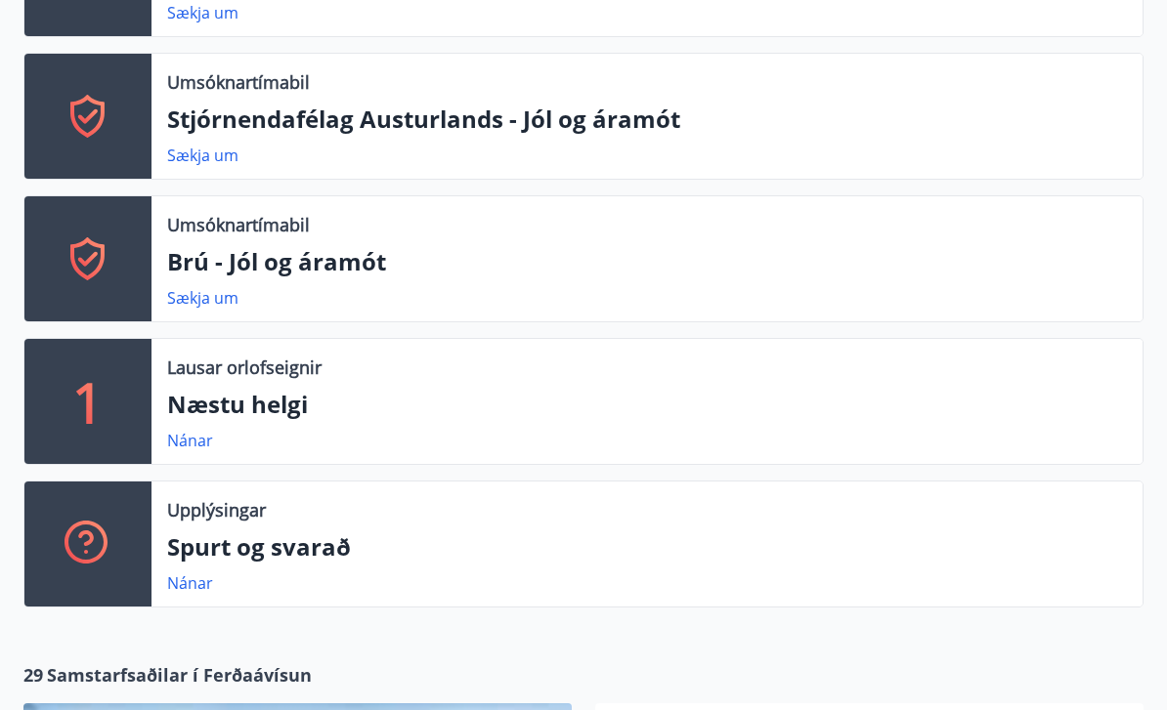
scroll to position [1240, 0]
click at [194, 432] on link "Nánar" at bounding box center [190, 440] width 46 height 21
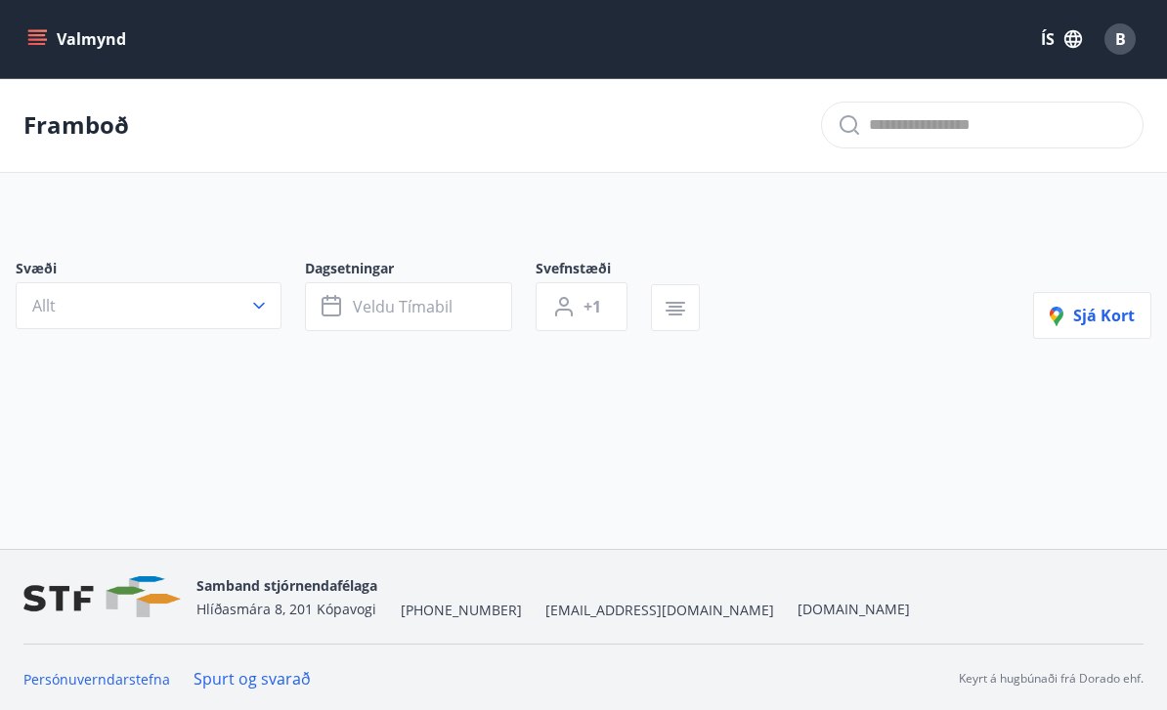
type input "*"
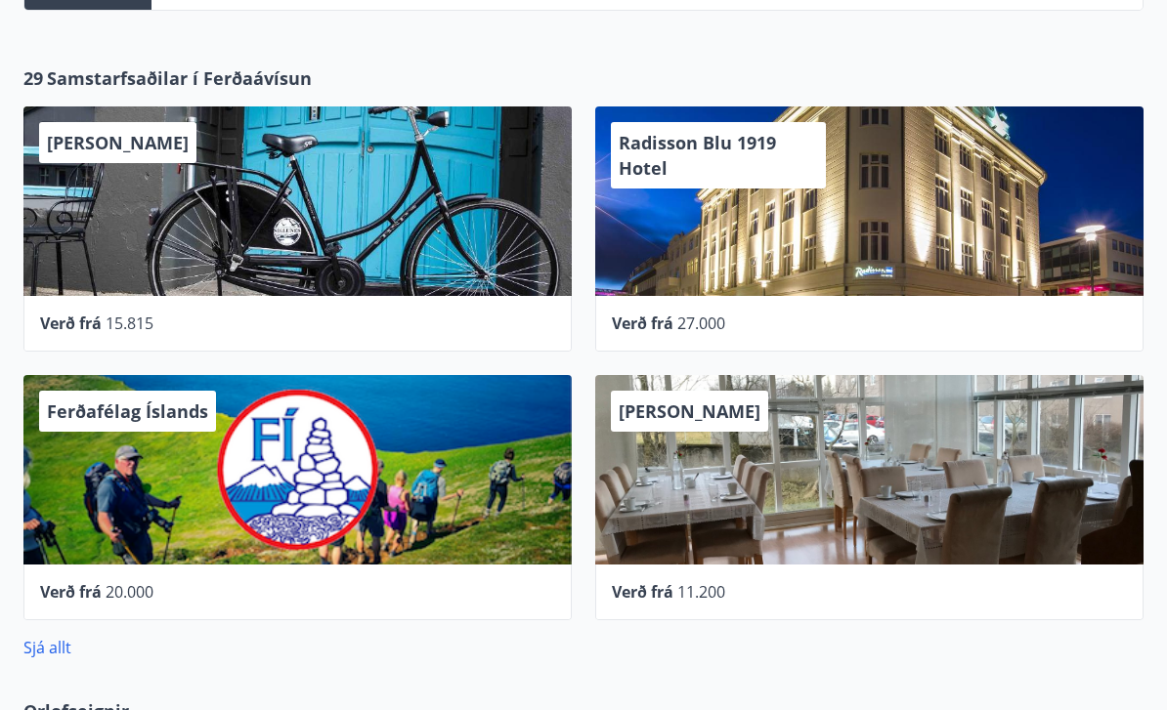
scroll to position [1831, 0]
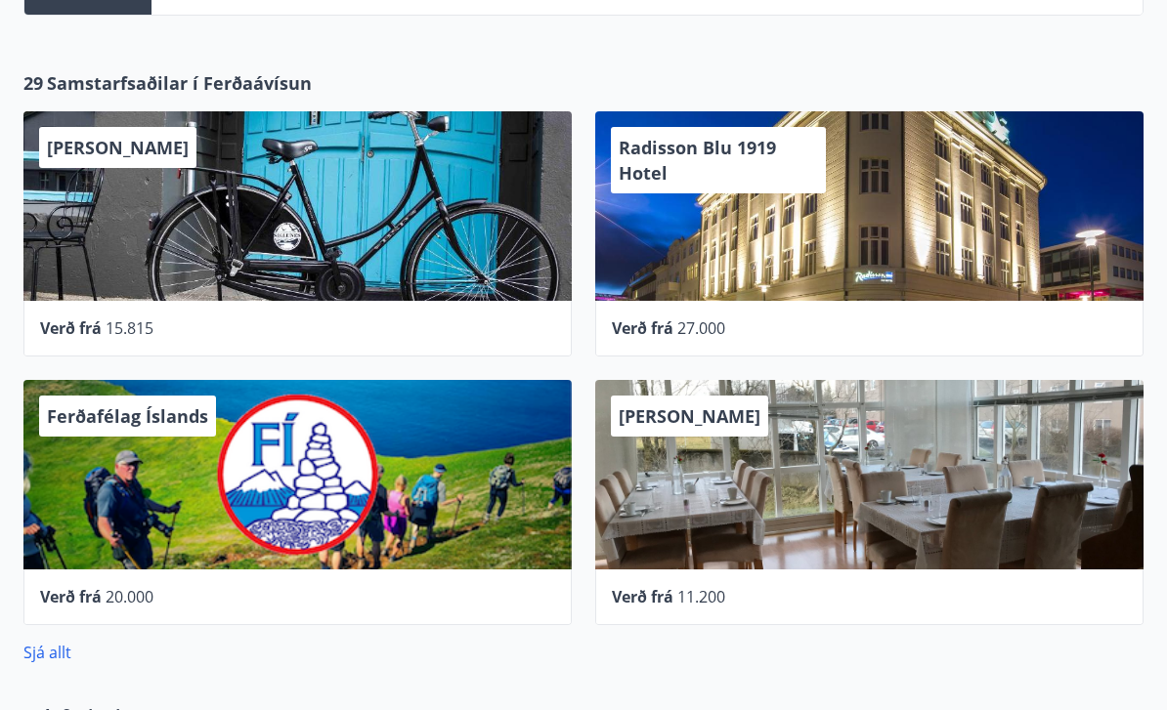
click at [1010, 227] on div "Radisson Blu 1919 Hotel" at bounding box center [869, 207] width 548 height 190
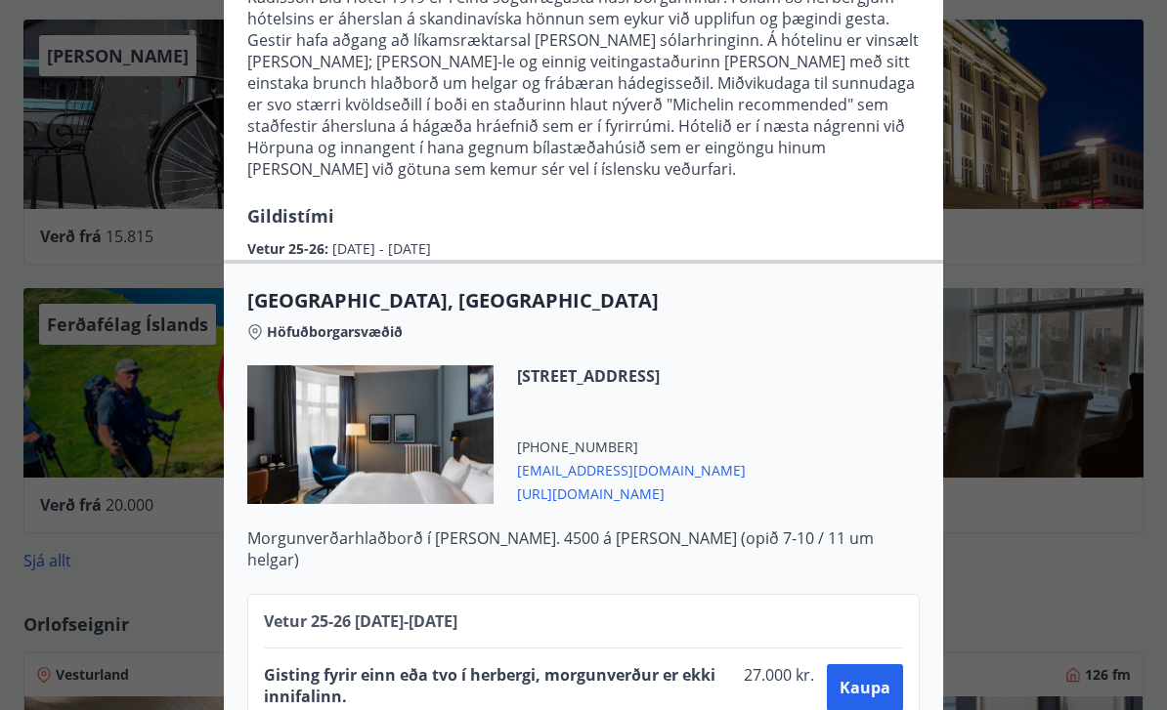
scroll to position [1958, 0]
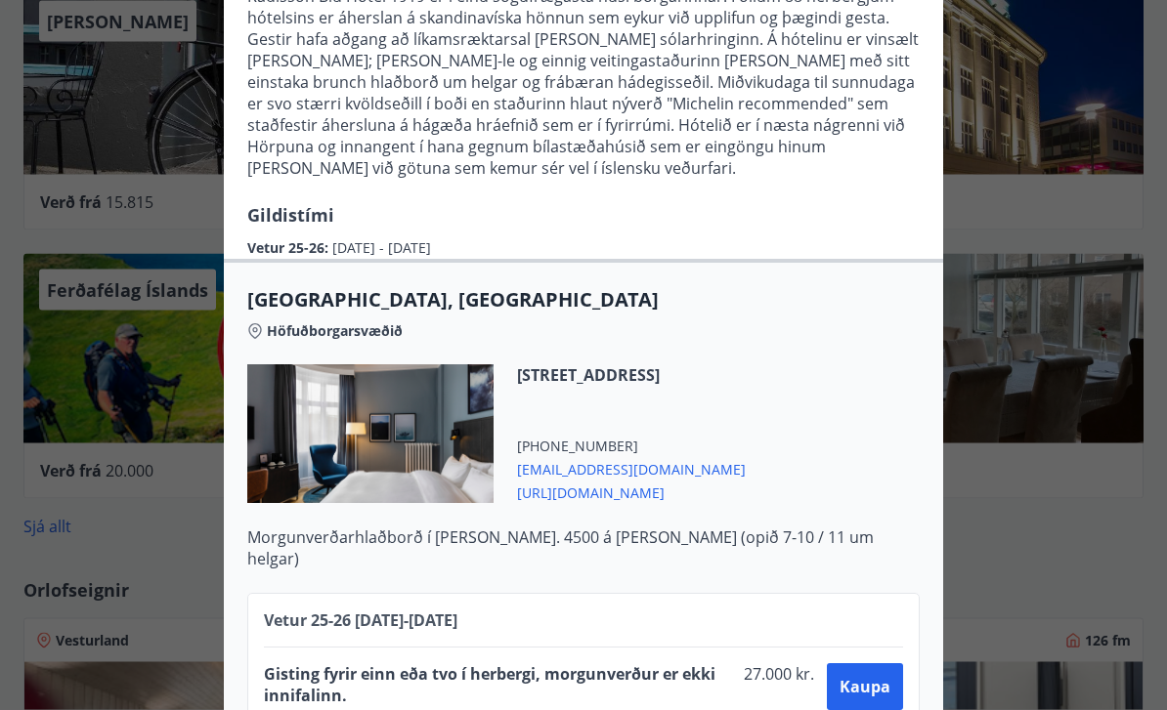
click at [981, 541] on div at bounding box center [583, 355] width 1167 height 710
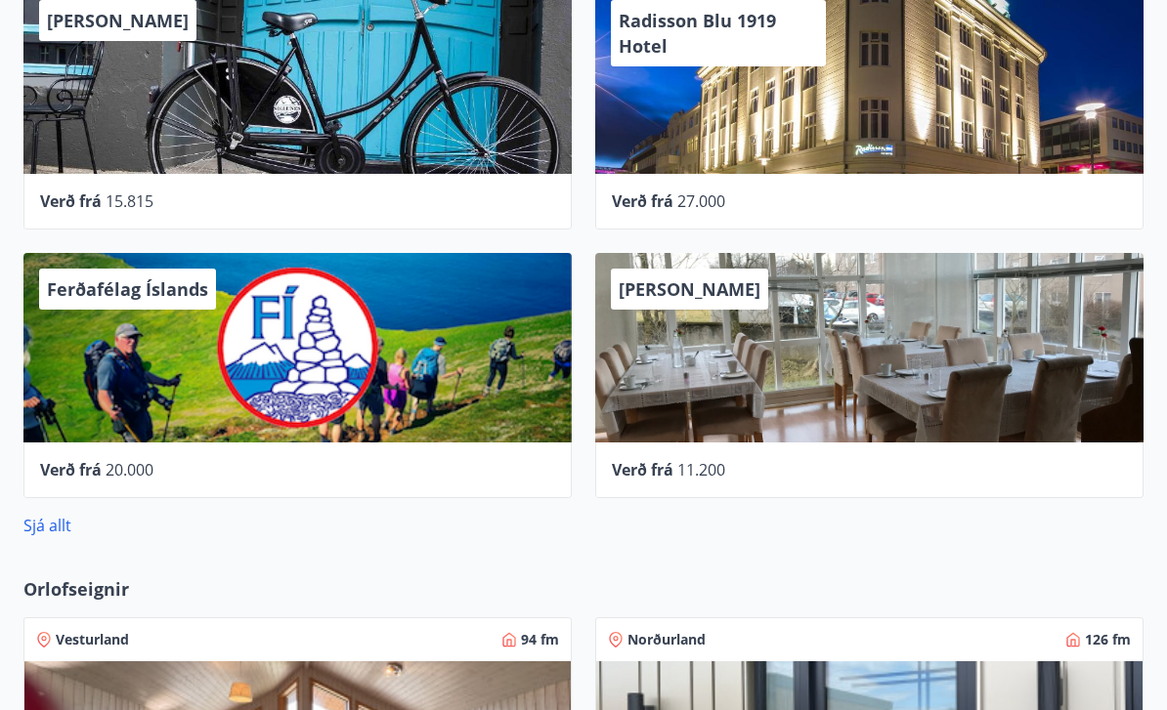
scroll to position [0, 0]
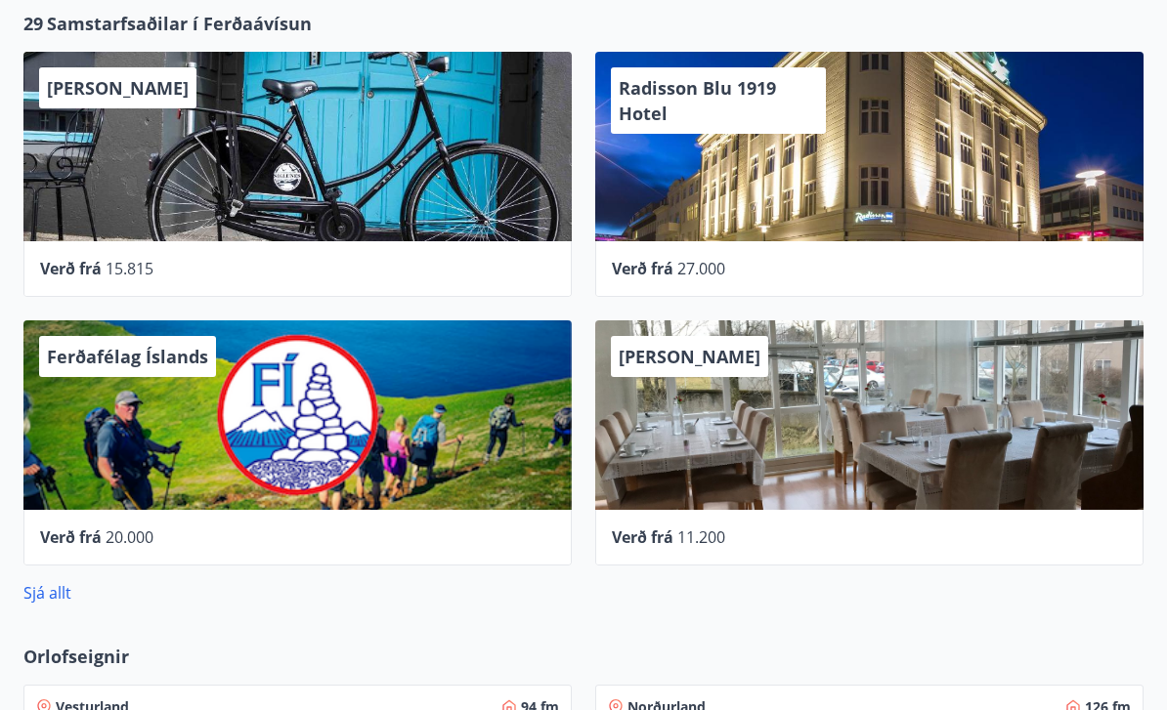
click at [64, 597] on link "Sjá allt" at bounding box center [47, 592] width 48 height 21
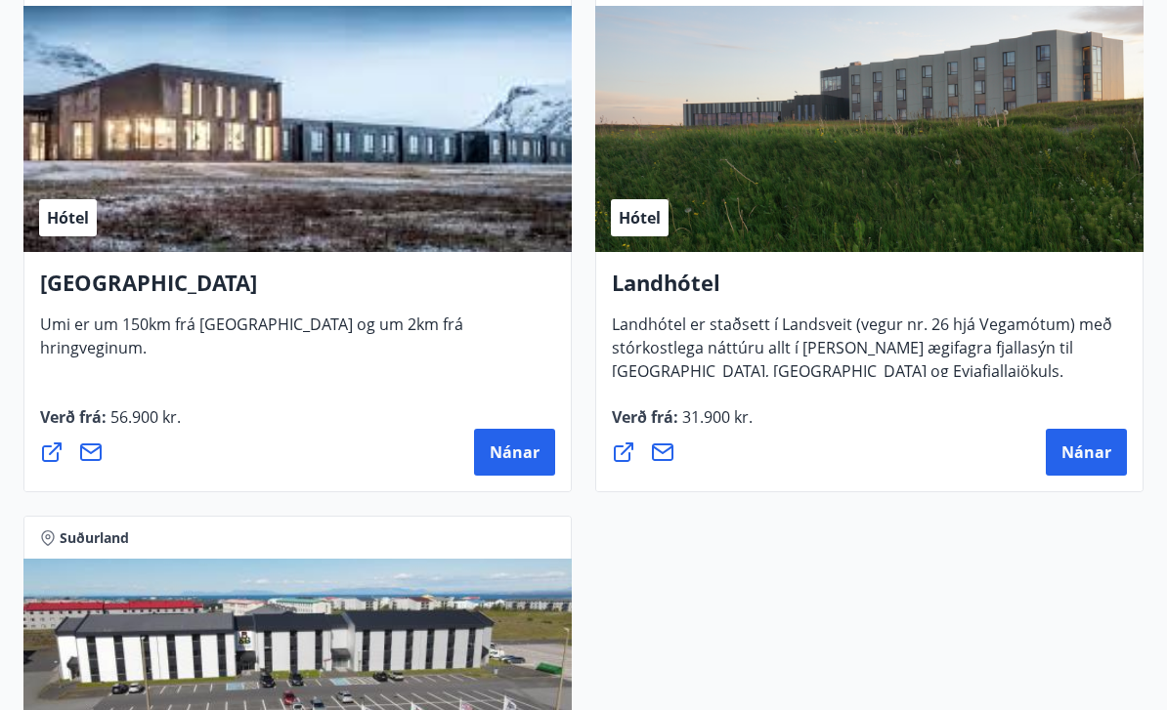
scroll to position [7589, 0]
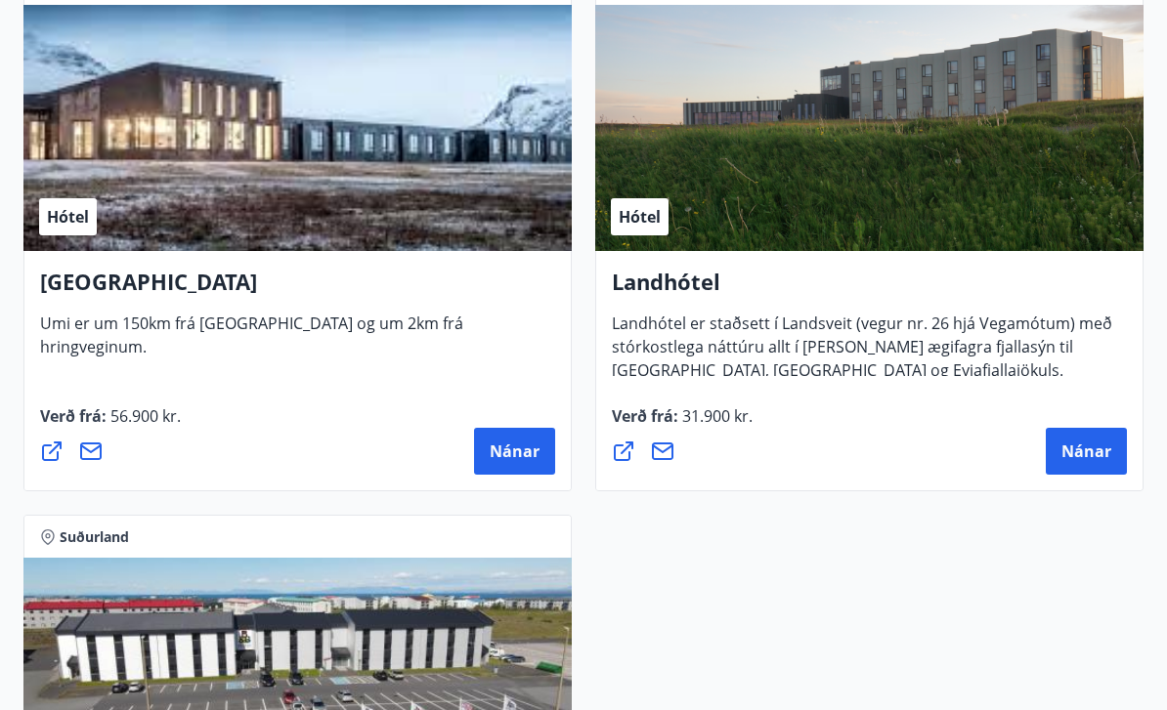
click at [896, 414] on div "Verð frá : 31.900 kr. [GEOGRAPHIC_DATA]" at bounding box center [869, 439] width 515 height 70
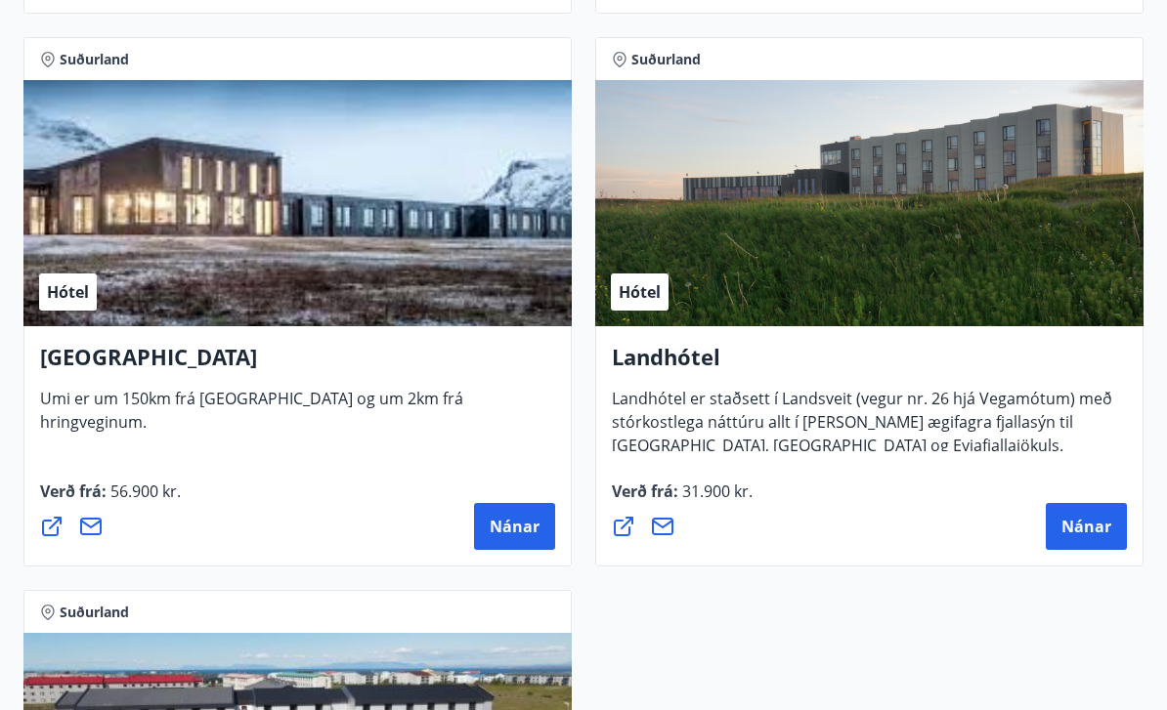
scroll to position [7512, 0]
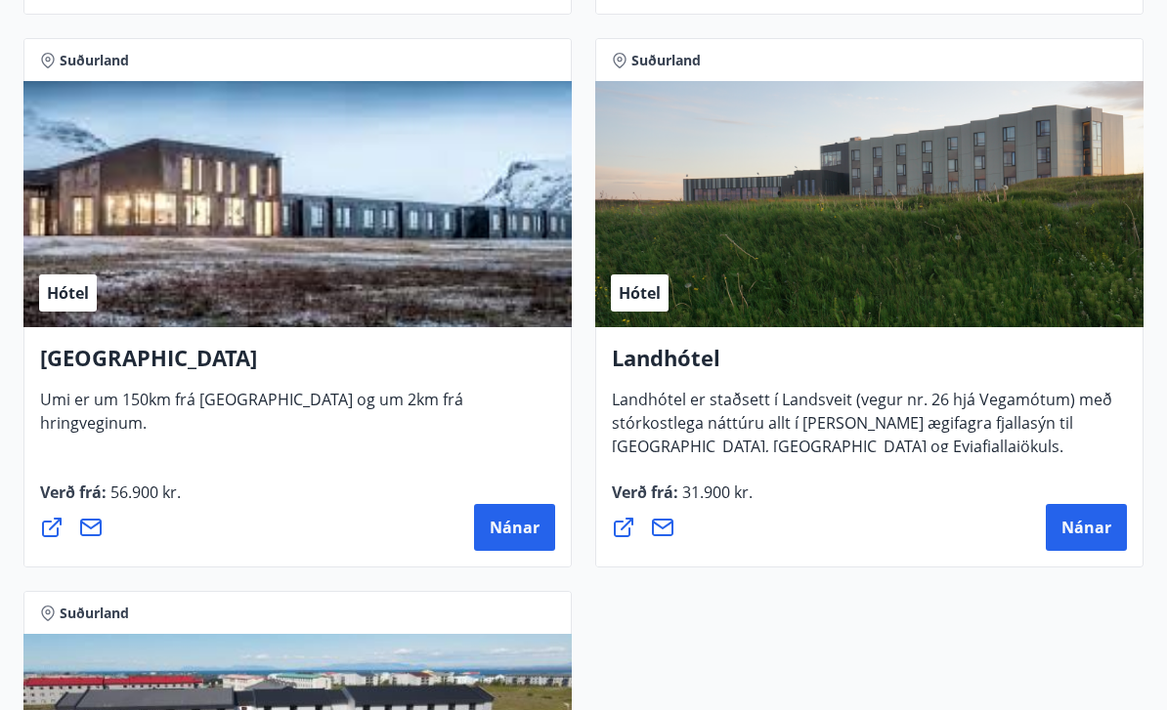
click at [888, 283] on div "Hótel" at bounding box center [869, 204] width 548 height 246
click at [1071, 534] on span "Nánar" at bounding box center [1086, 527] width 50 height 21
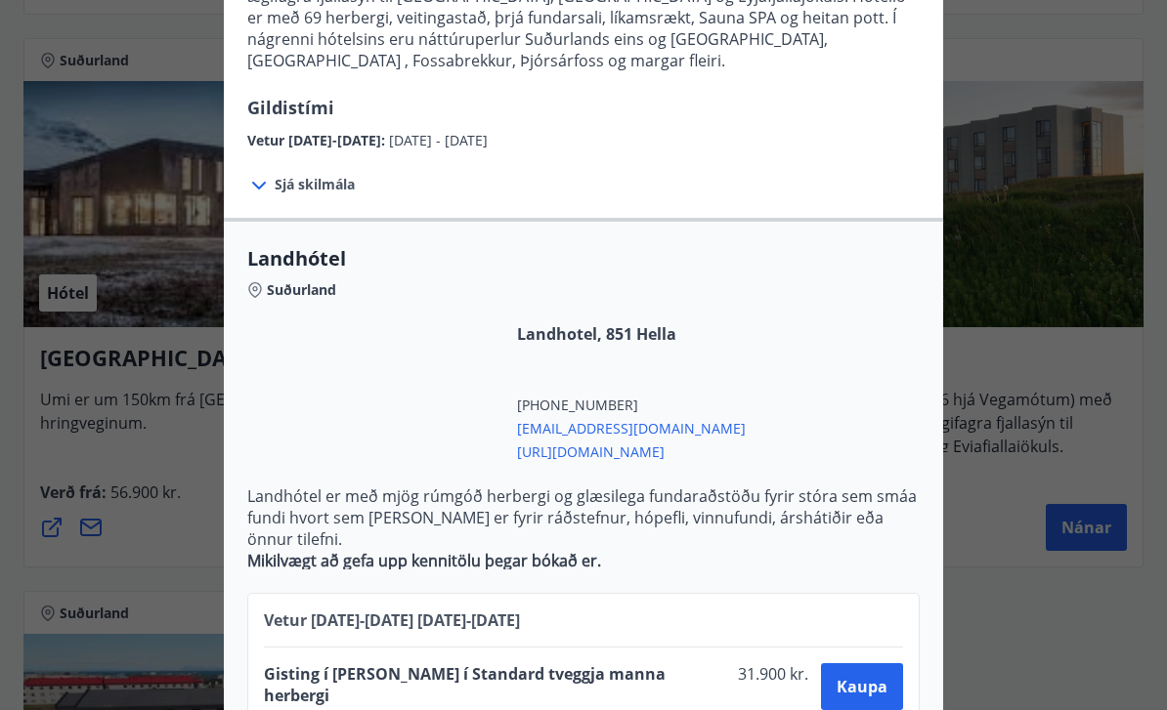
scroll to position [270, 0]
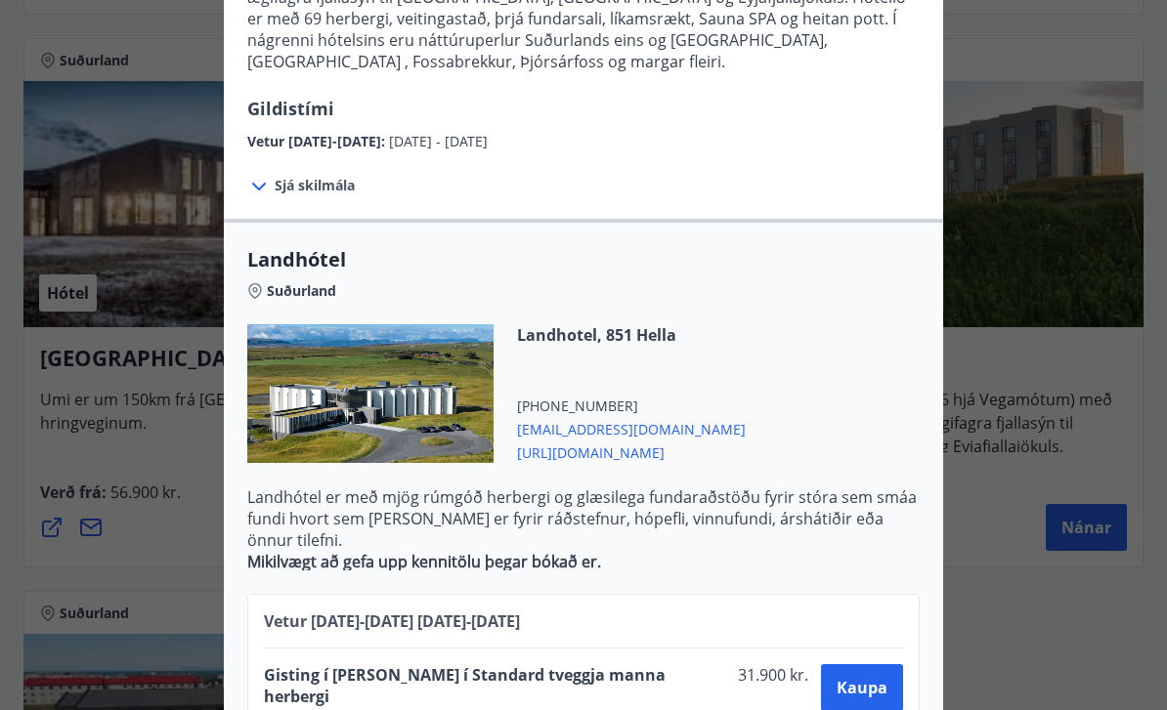
click at [973, 380] on div "Landhótel Sameinaðu lúxus dvöl á notalegu hóteli og upplifðu einstakrar náttúru…" at bounding box center [583, 85] width 1167 height 710
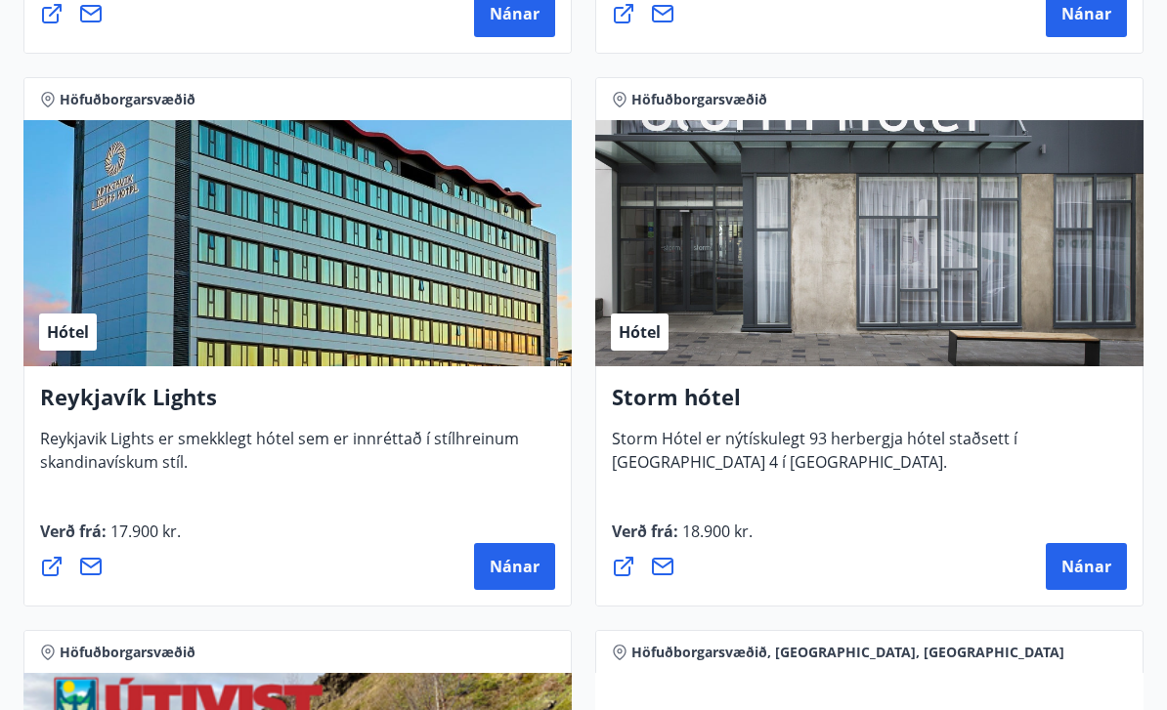
scroll to position [2495, 0]
click at [1081, 570] on span "Nánar" at bounding box center [1086, 567] width 50 height 21
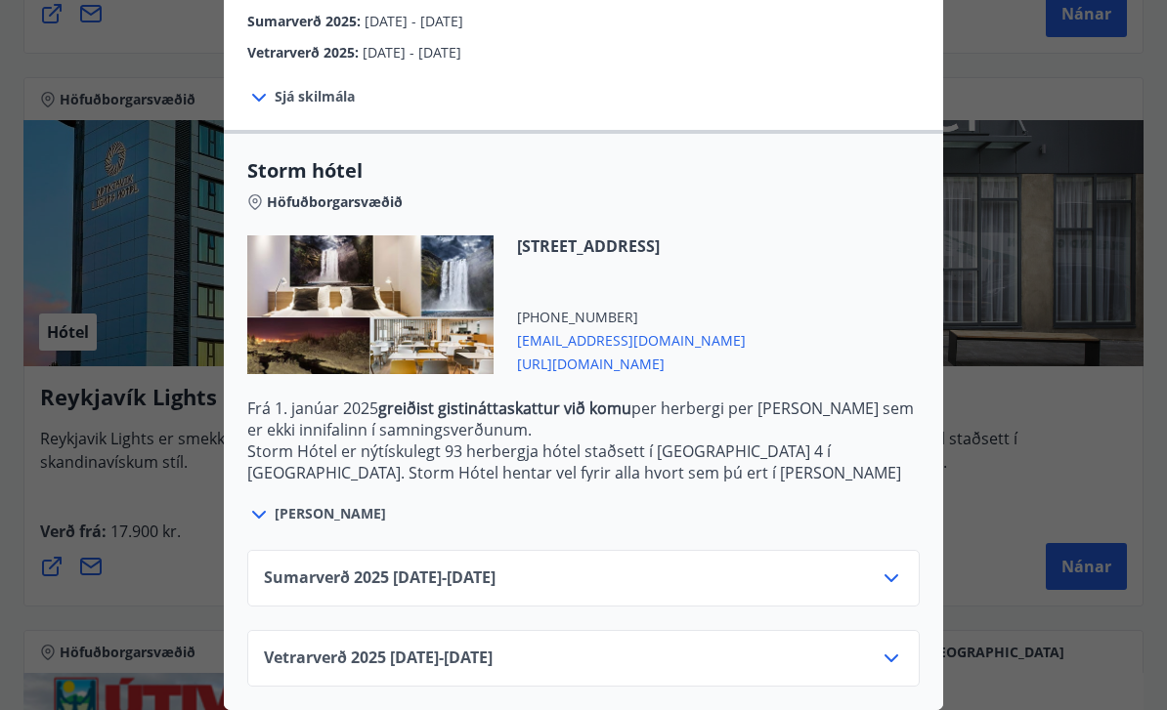
scroll to position [368, 0]
click at [885, 571] on icon at bounding box center [890, 578] width 23 height 23
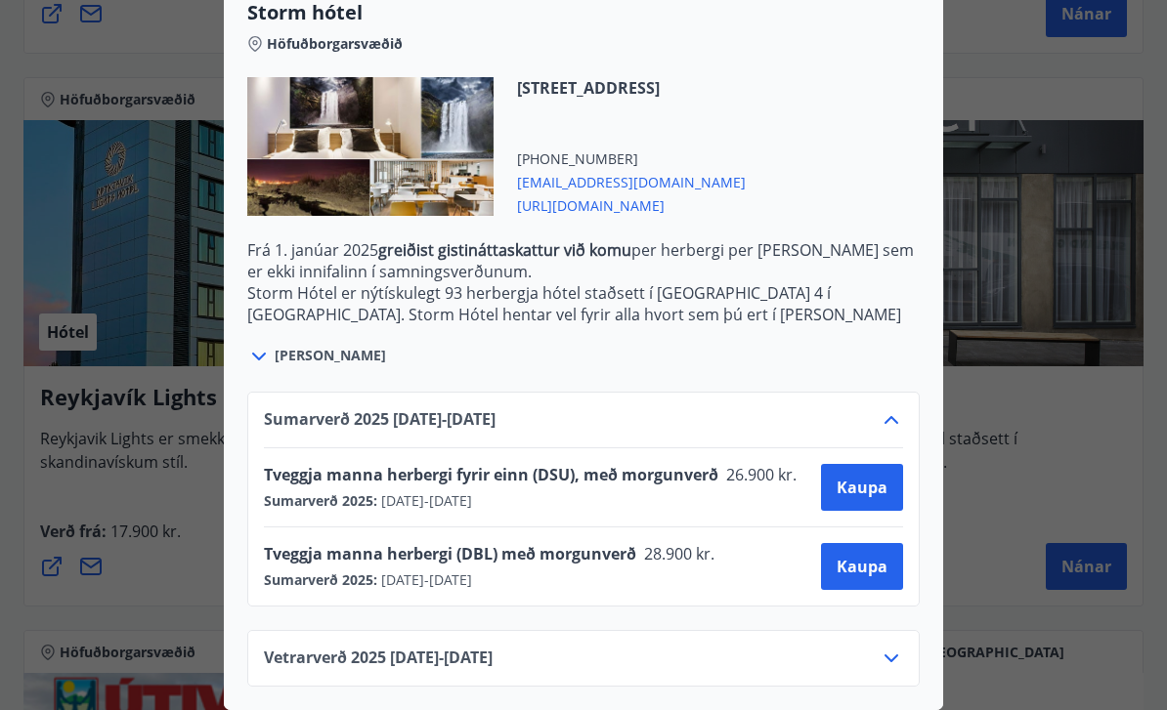
scroll to position [527, 0]
click at [882, 656] on icon at bounding box center [890, 658] width 23 height 23
